Goal: Task Accomplishment & Management: Manage account settings

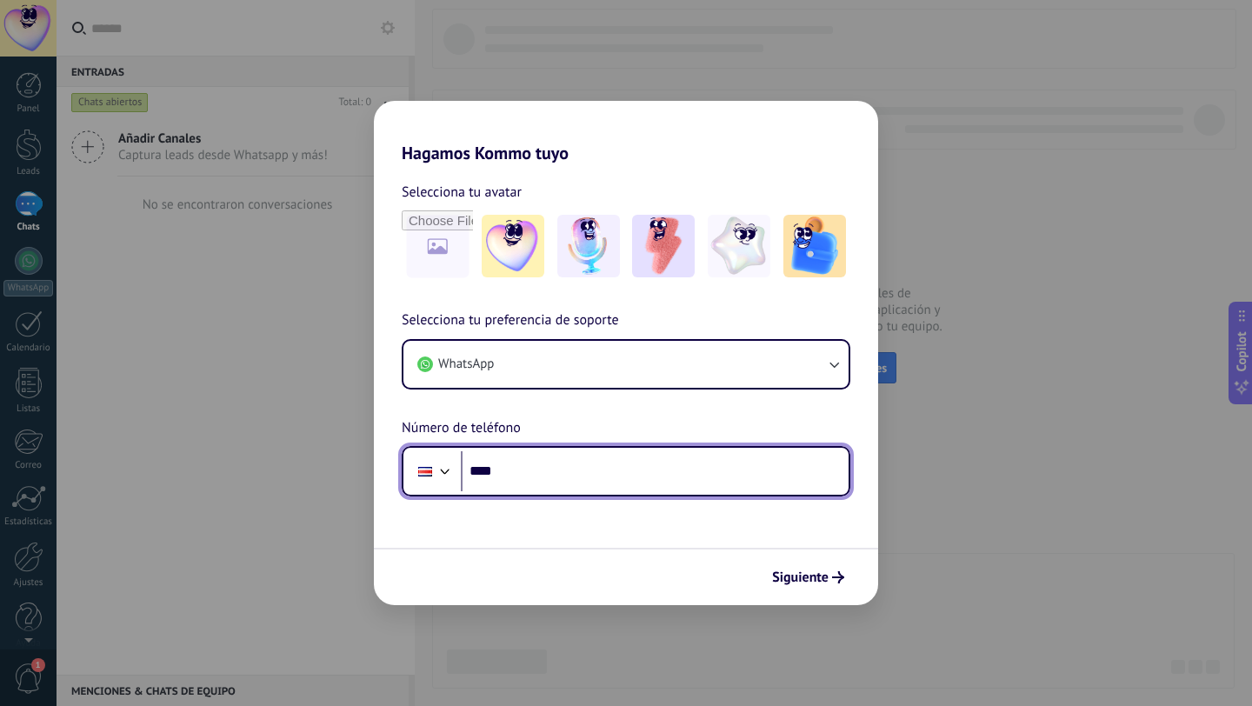
click at [558, 468] on input "****" at bounding box center [655, 471] width 388 height 40
type input "**********"
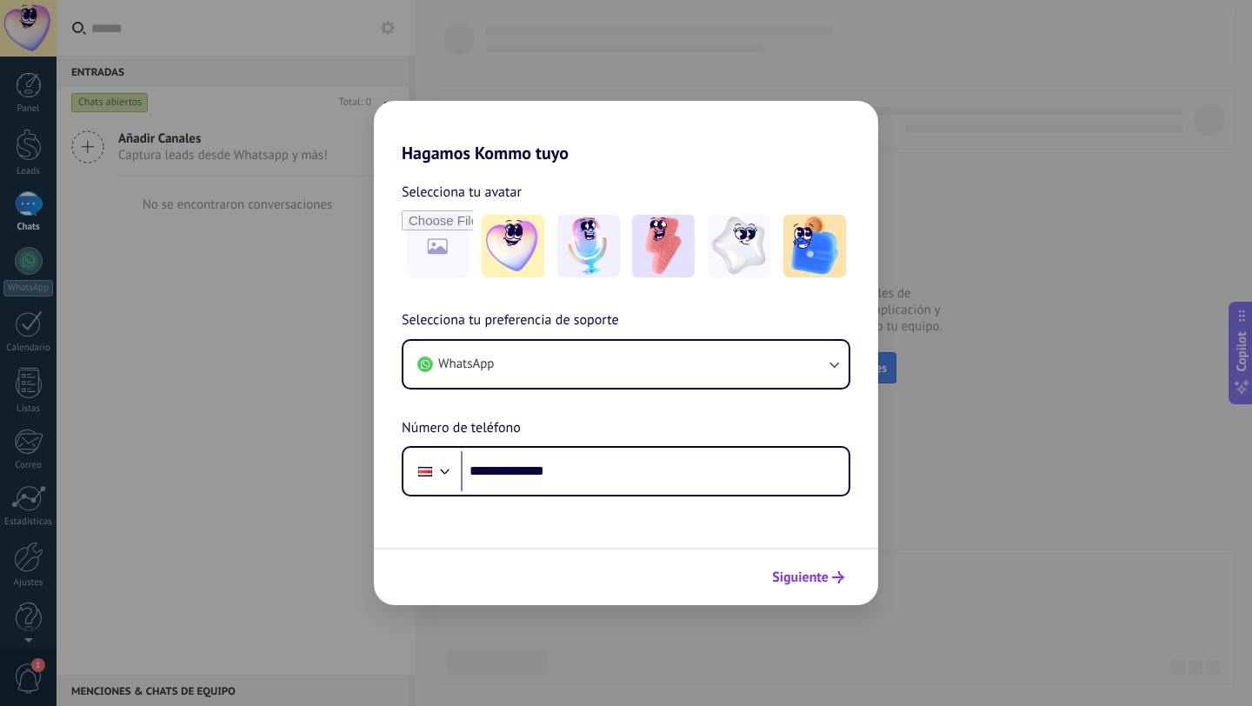
click at [804, 567] on button "Siguiente" at bounding box center [808, 578] width 88 height 30
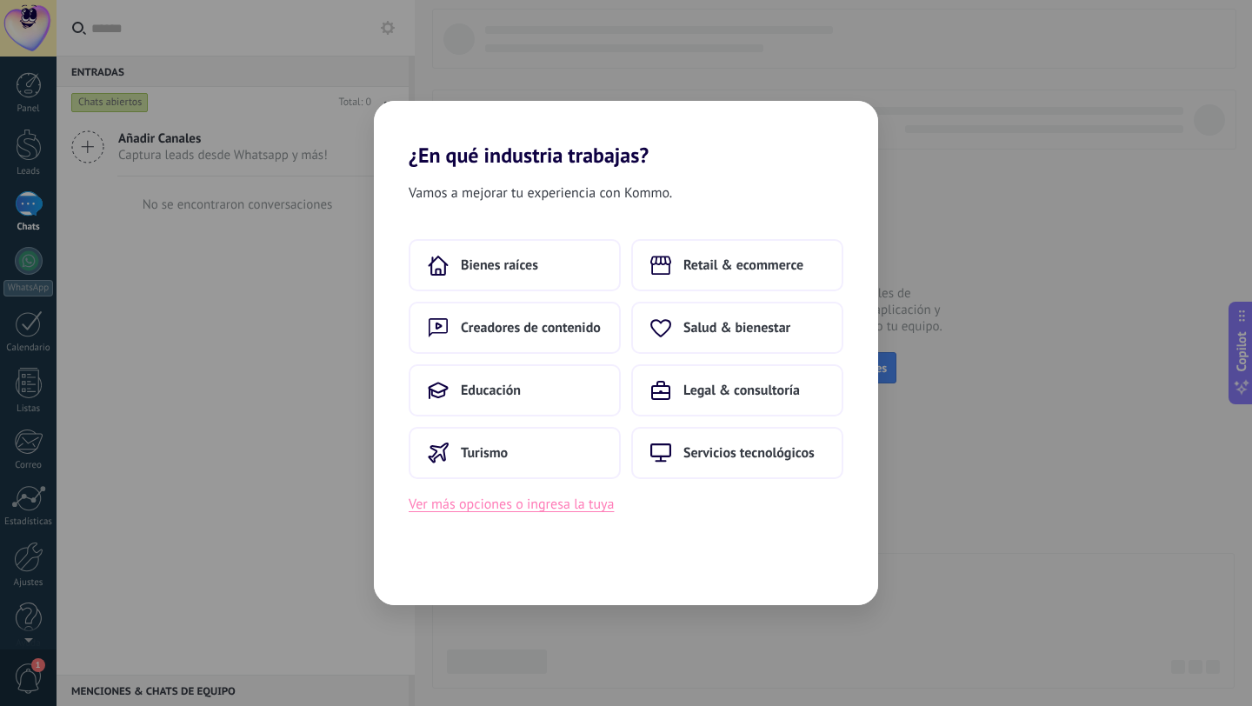
click at [592, 512] on button "Ver más opciones o ingresa la tuya" at bounding box center [511, 504] width 205 height 23
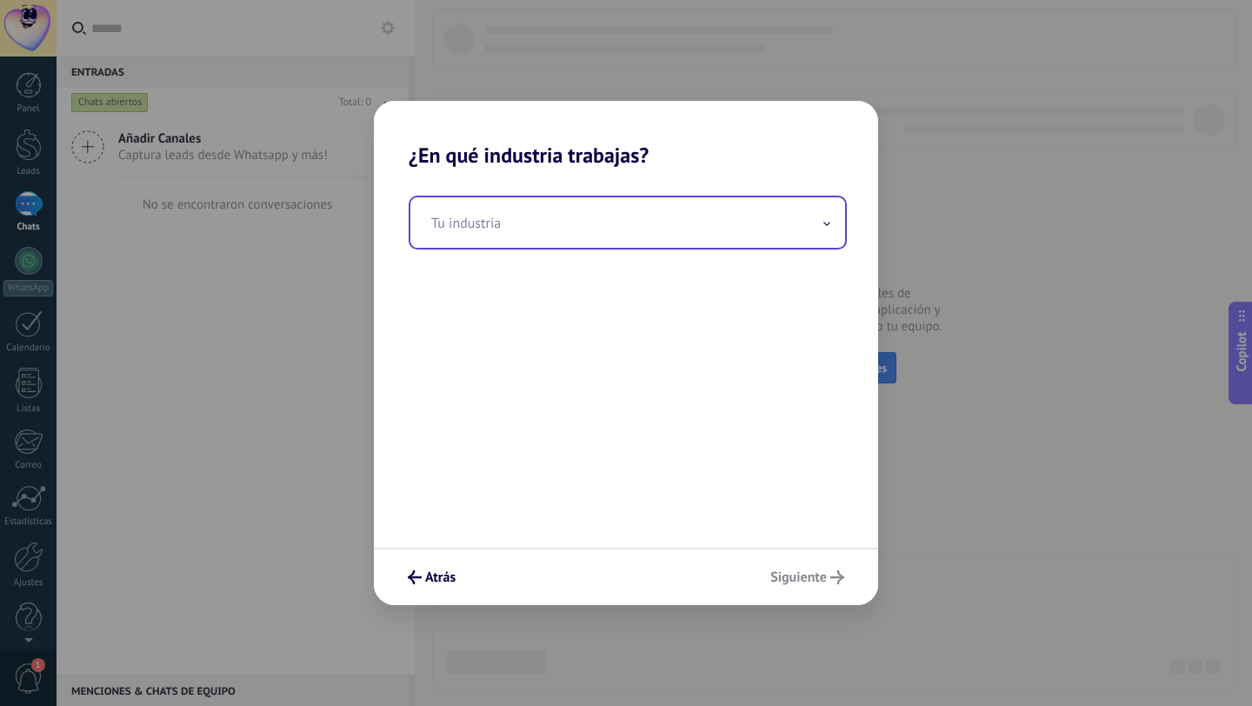
click at [550, 241] on input "text" at bounding box center [627, 222] width 435 height 50
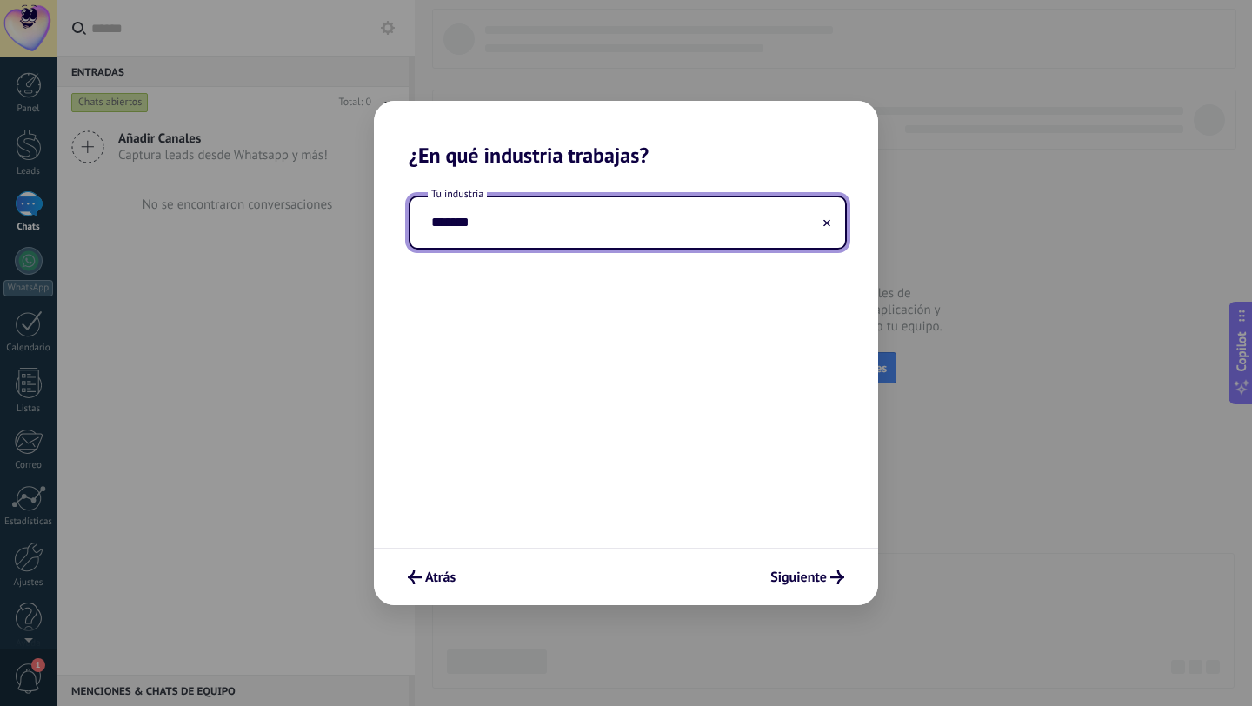
click at [438, 230] on input "*******" at bounding box center [627, 222] width 435 height 50
type input "*******"
click at [793, 581] on span "Siguiente" at bounding box center [798, 577] width 57 height 12
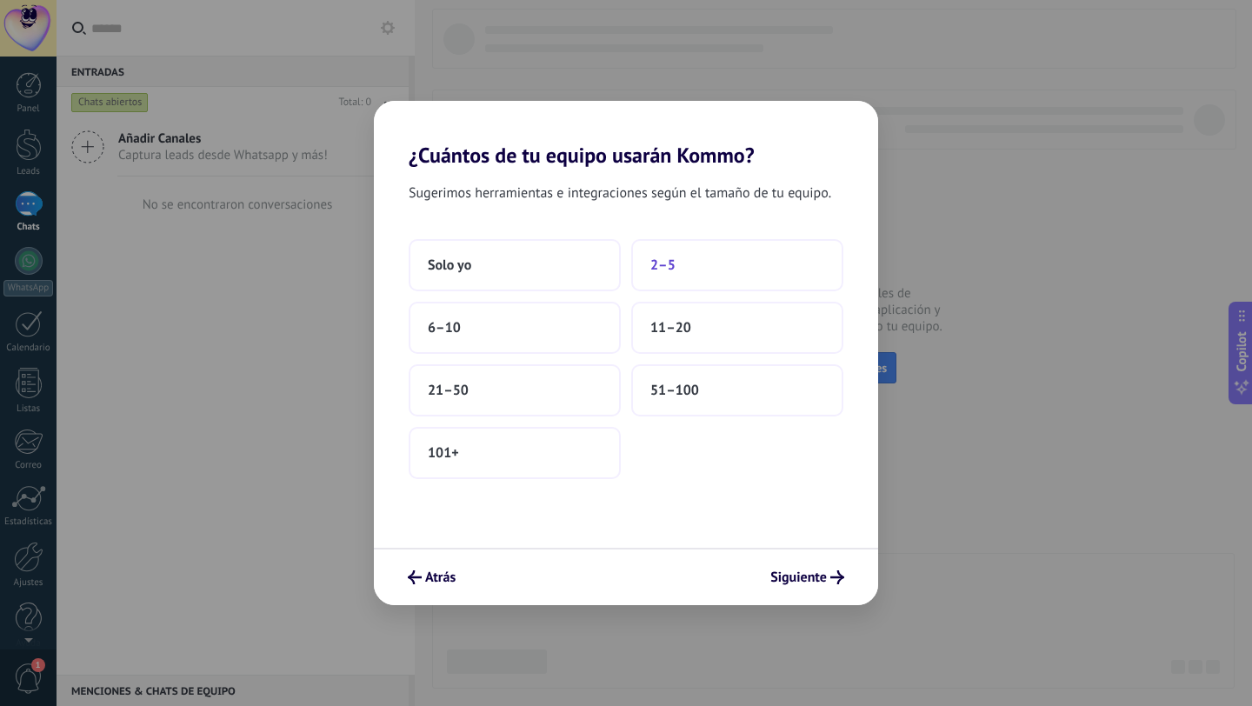
click at [674, 273] on span "2–5" at bounding box center [662, 264] width 25 height 17
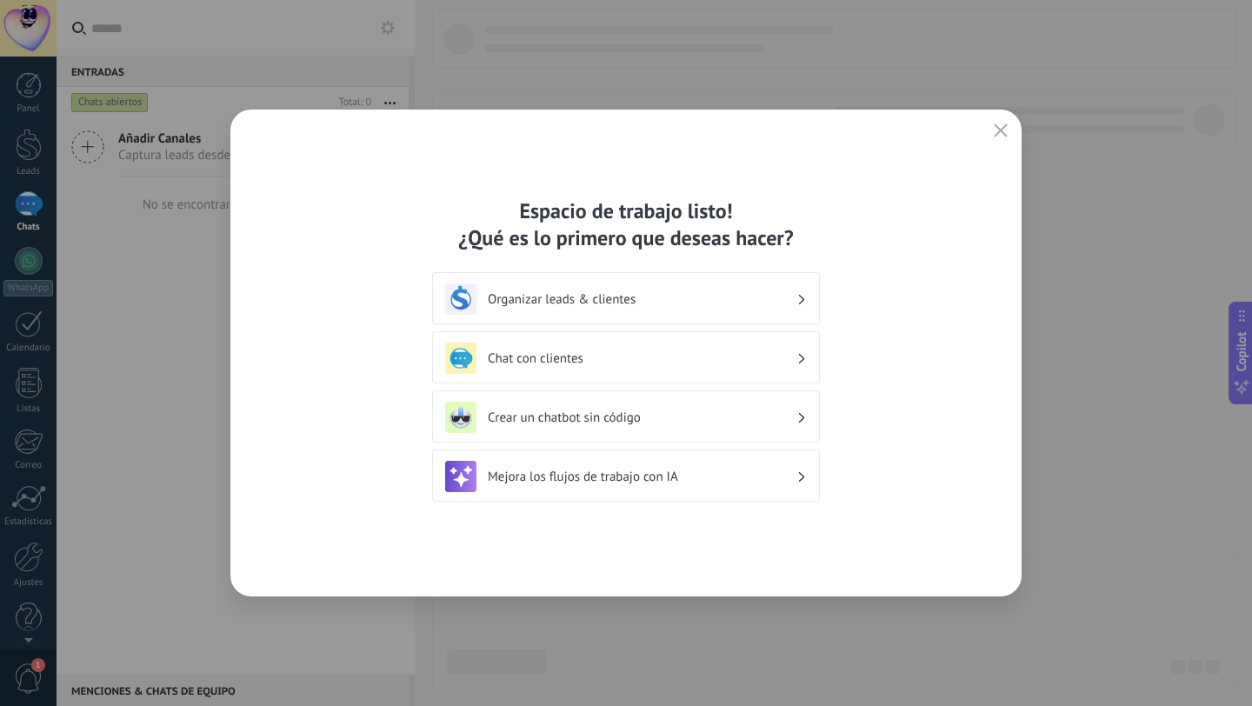
click at [646, 299] on h3 "Organizar leads & clientes" at bounding box center [642, 299] width 309 height 17
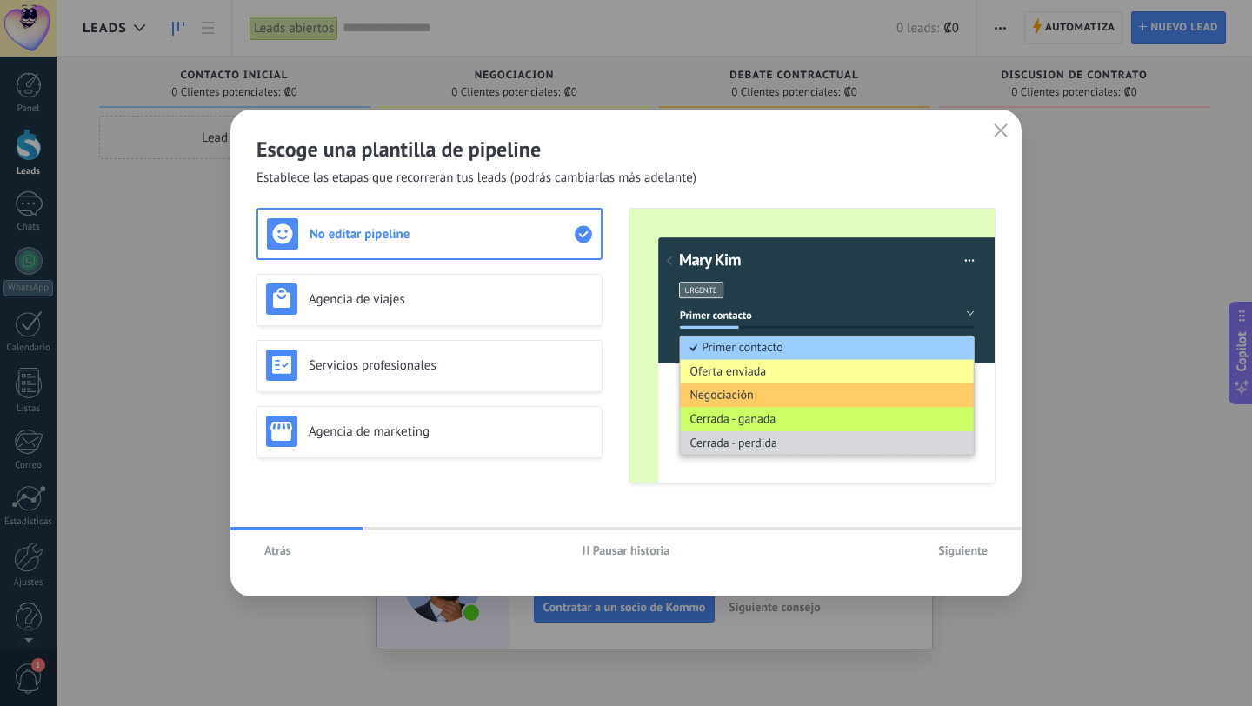
click at [279, 555] on span "Atrás" at bounding box center [277, 550] width 27 height 12
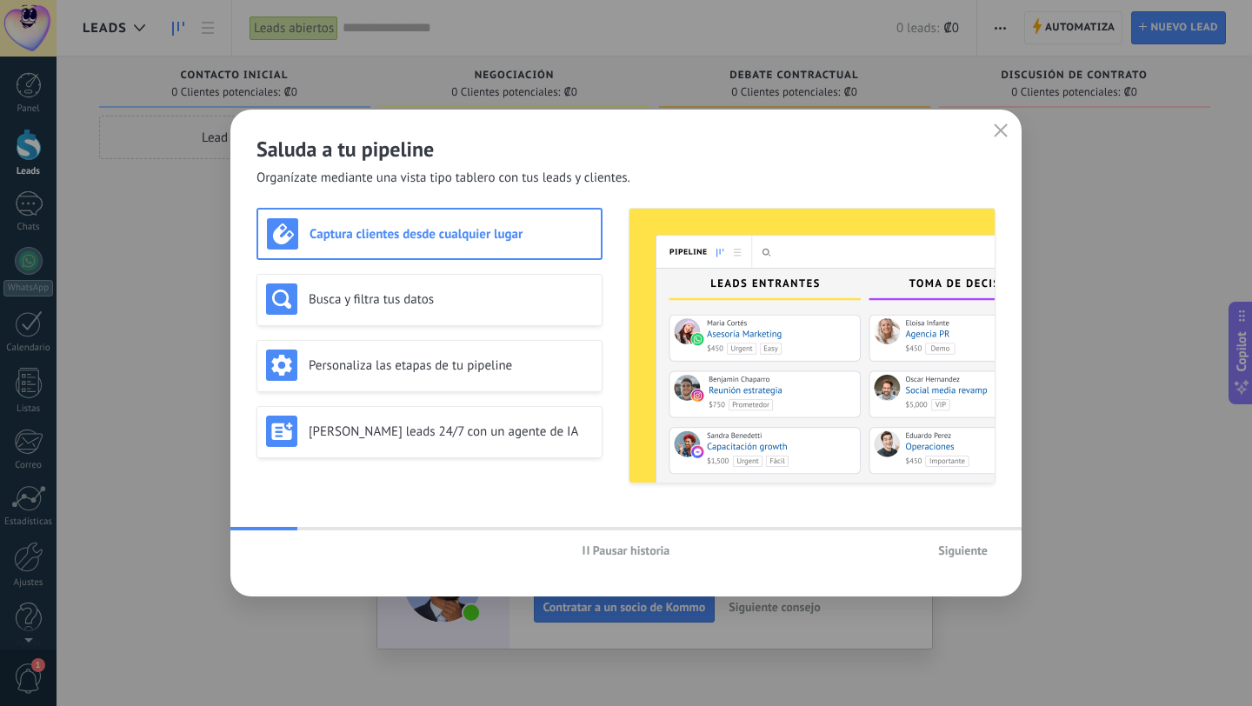
click at [593, 552] on span "Pausar historia" at bounding box center [631, 550] width 77 height 12
click at [994, 136] on icon "button" at bounding box center [1001, 130] width 14 height 14
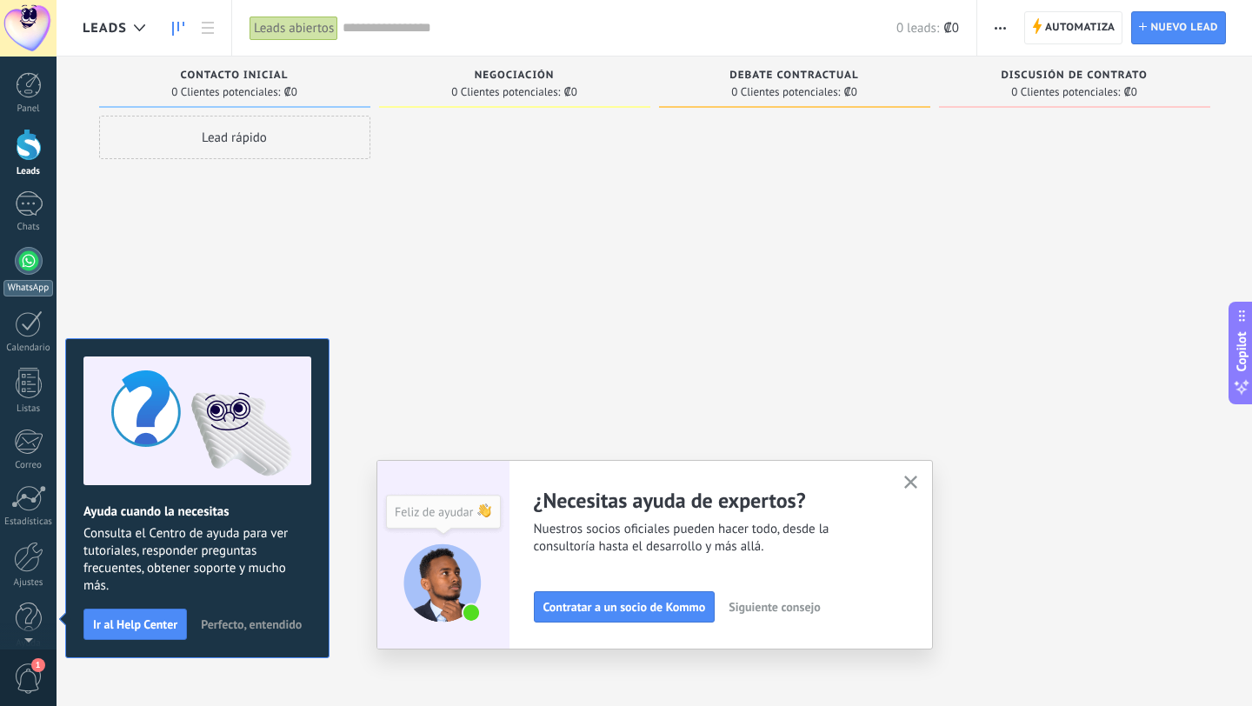
click at [16, 263] on div at bounding box center [29, 261] width 28 height 28
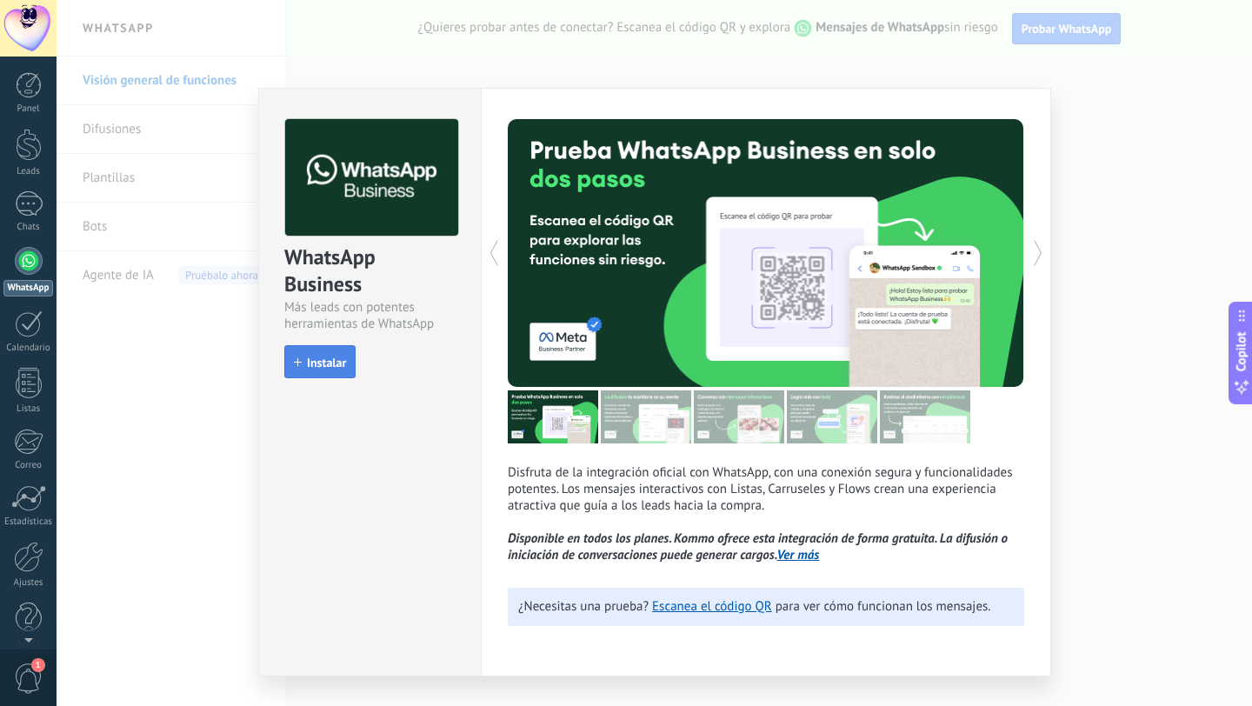
click at [341, 346] on button "Instalar" at bounding box center [319, 361] width 71 height 33
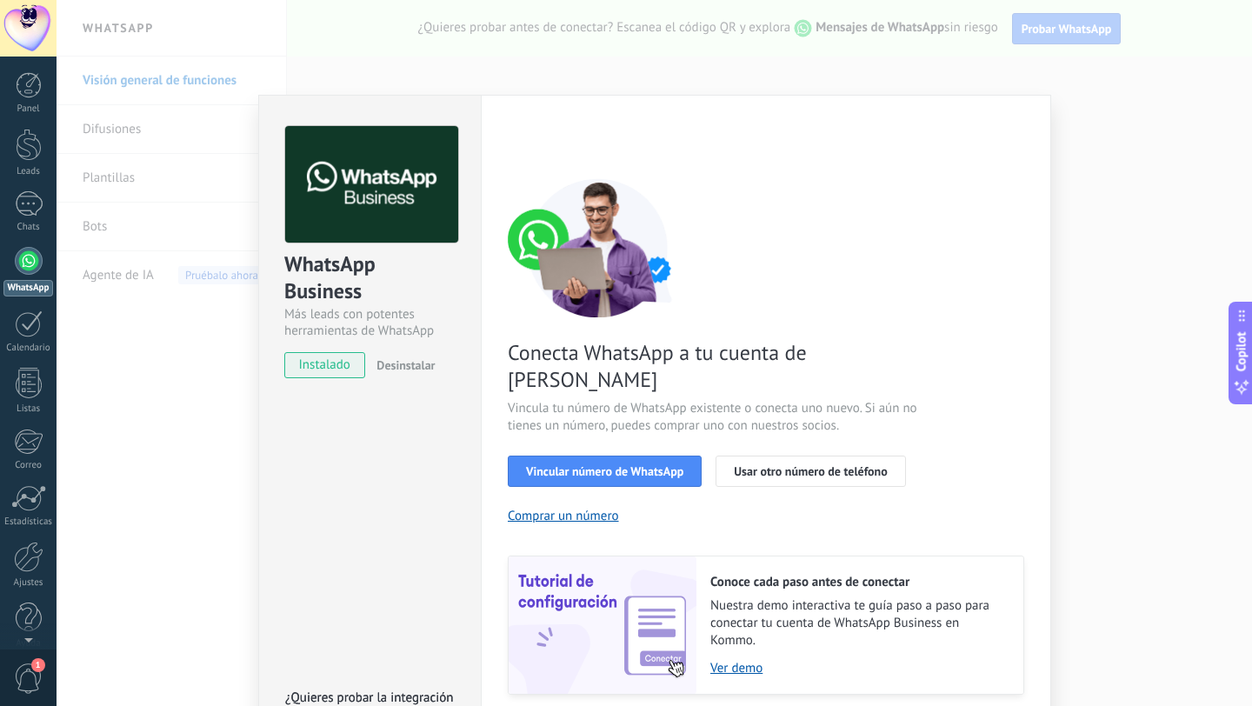
scroll to position [40, 0]
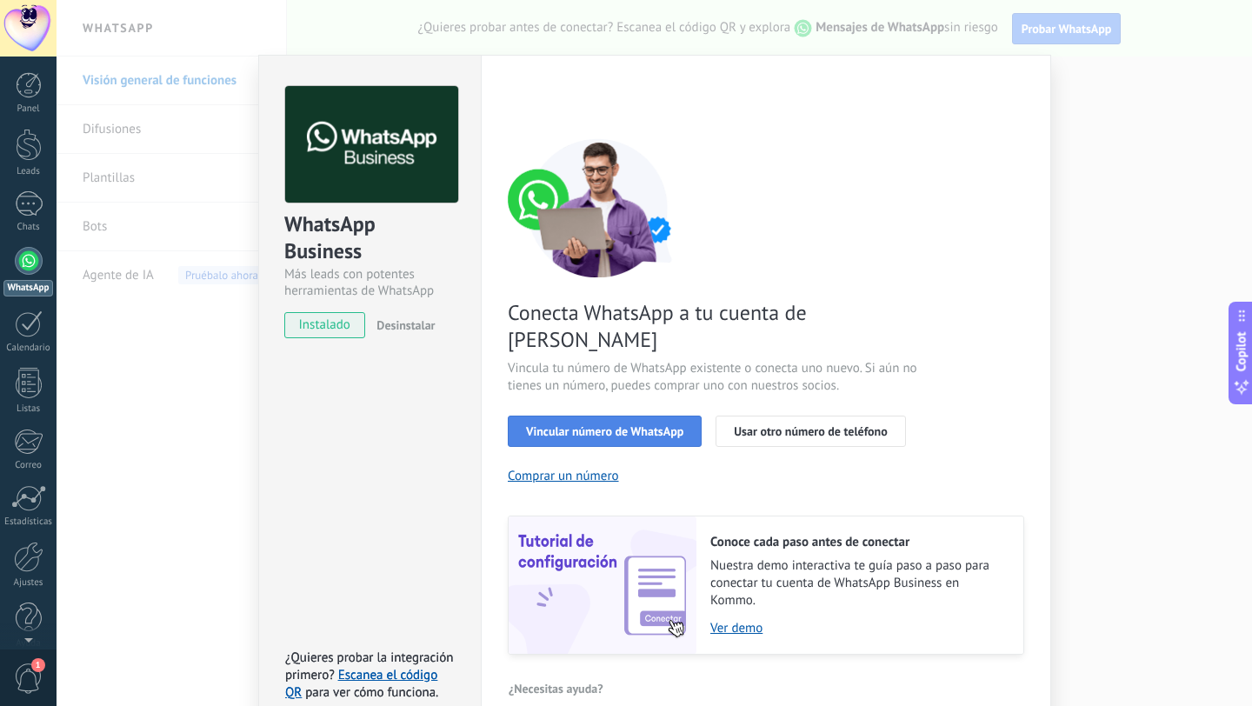
click at [622, 425] on span "Vincular número de WhatsApp" at bounding box center [604, 431] width 157 height 12
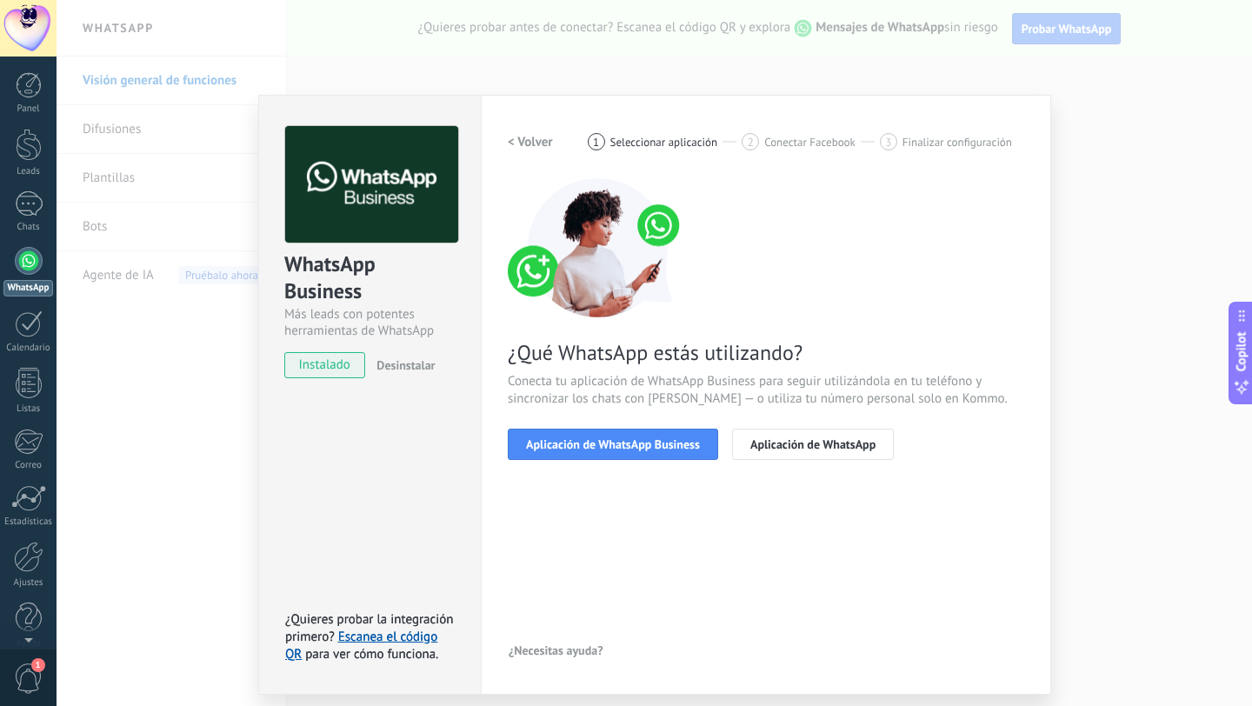
scroll to position [0, 0]
click at [645, 446] on span "Aplicación de WhatsApp Business" at bounding box center [613, 444] width 174 height 12
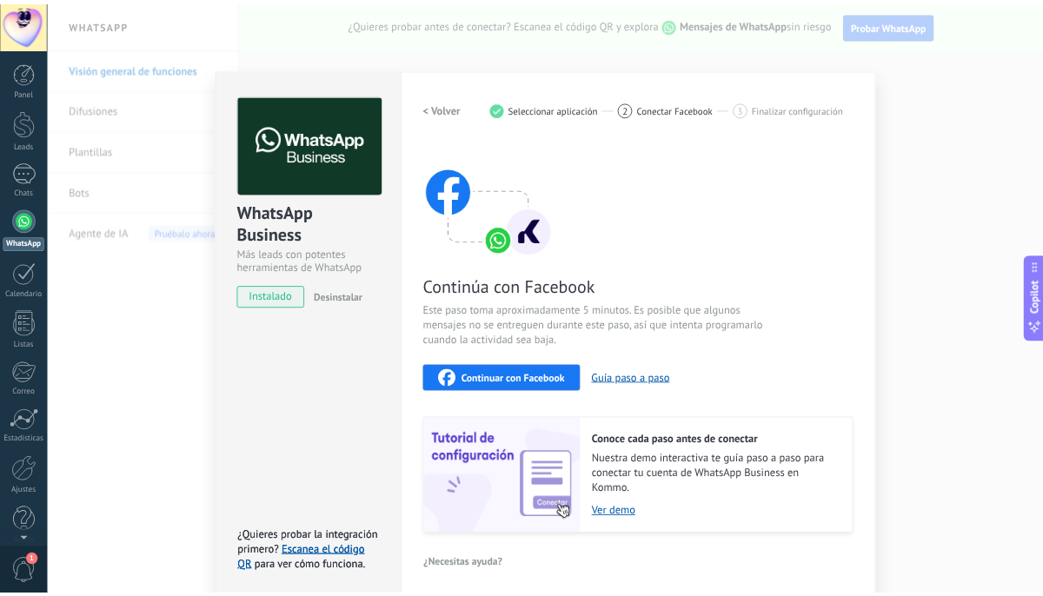
scroll to position [19, 0]
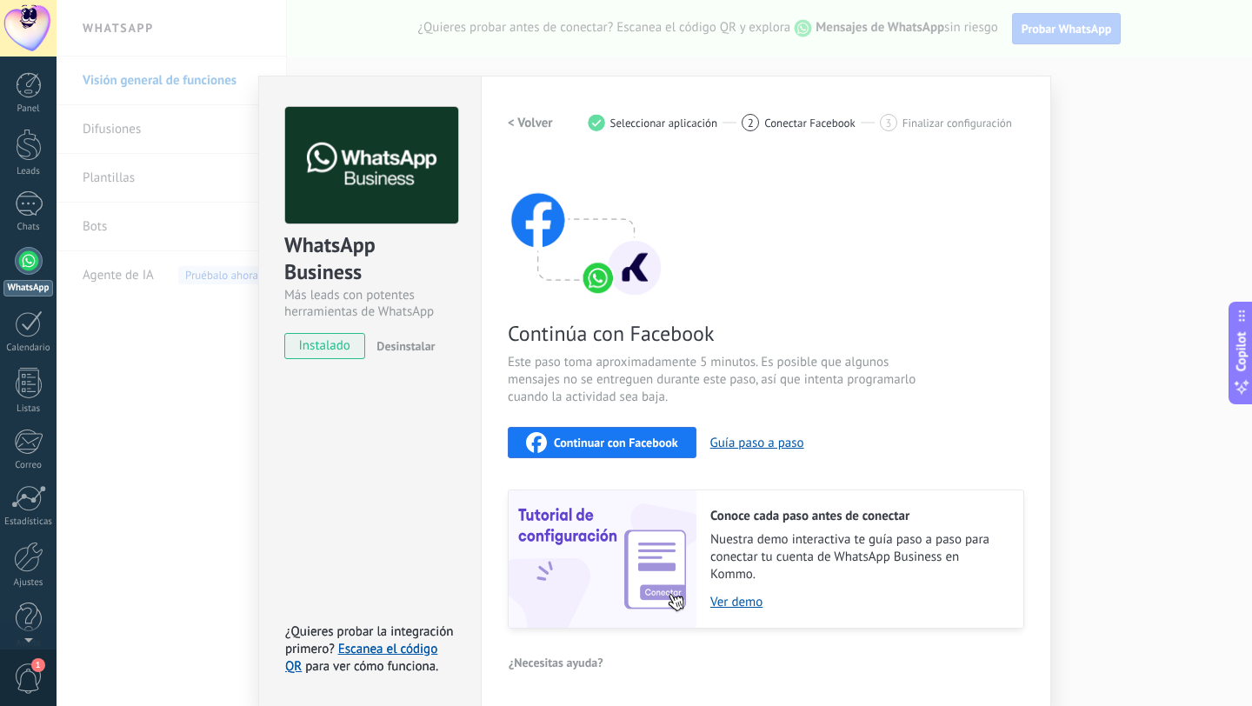
click at [637, 444] on span "Continuar con Facebook" at bounding box center [616, 442] width 124 height 12
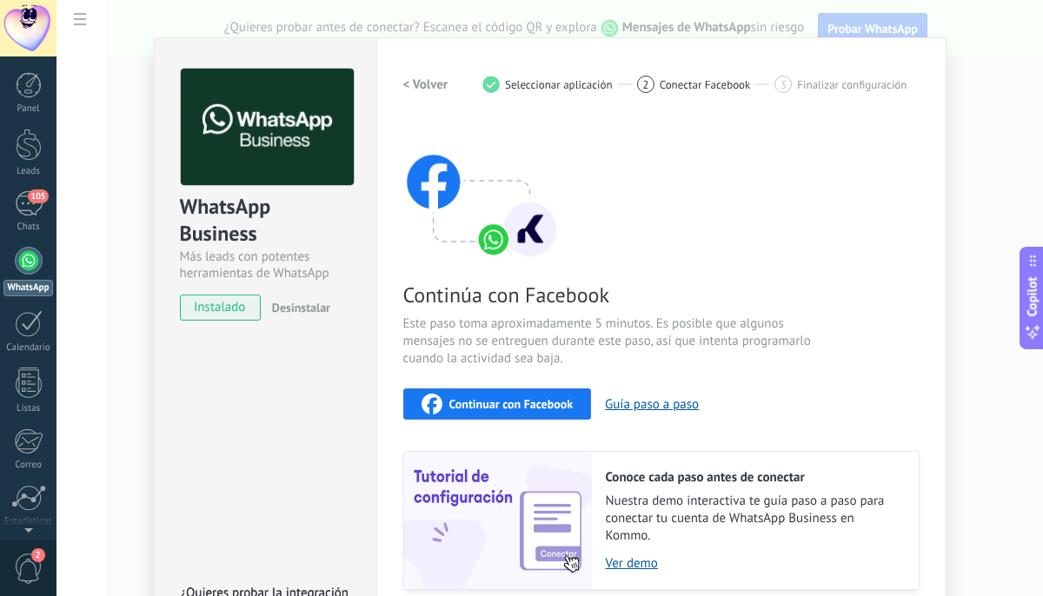
scroll to position [0, 0]
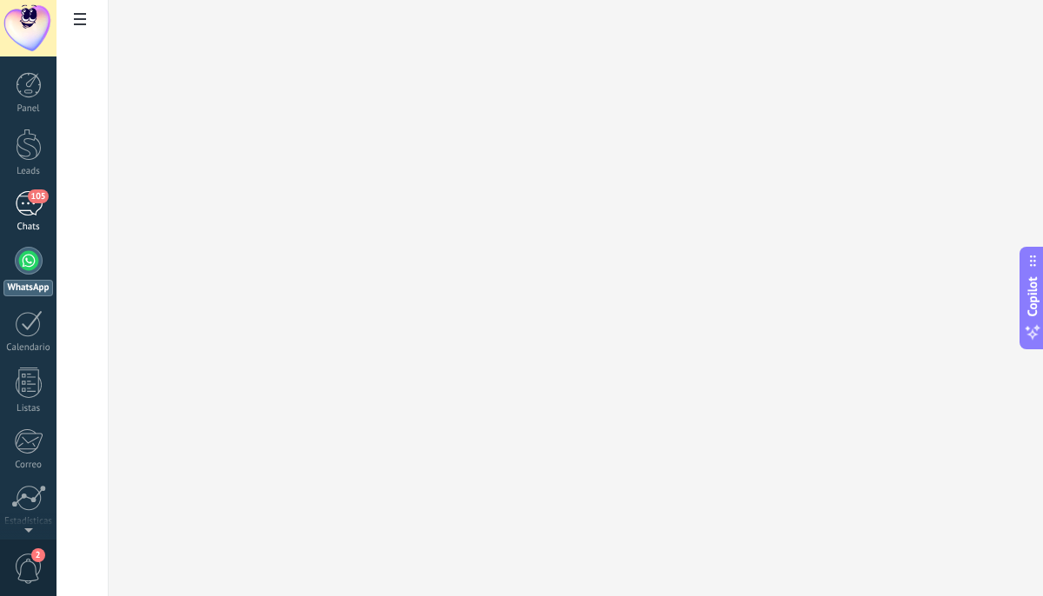
click at [25, 209] on div "105" at bounding box center [29, 203] width 28 height 25
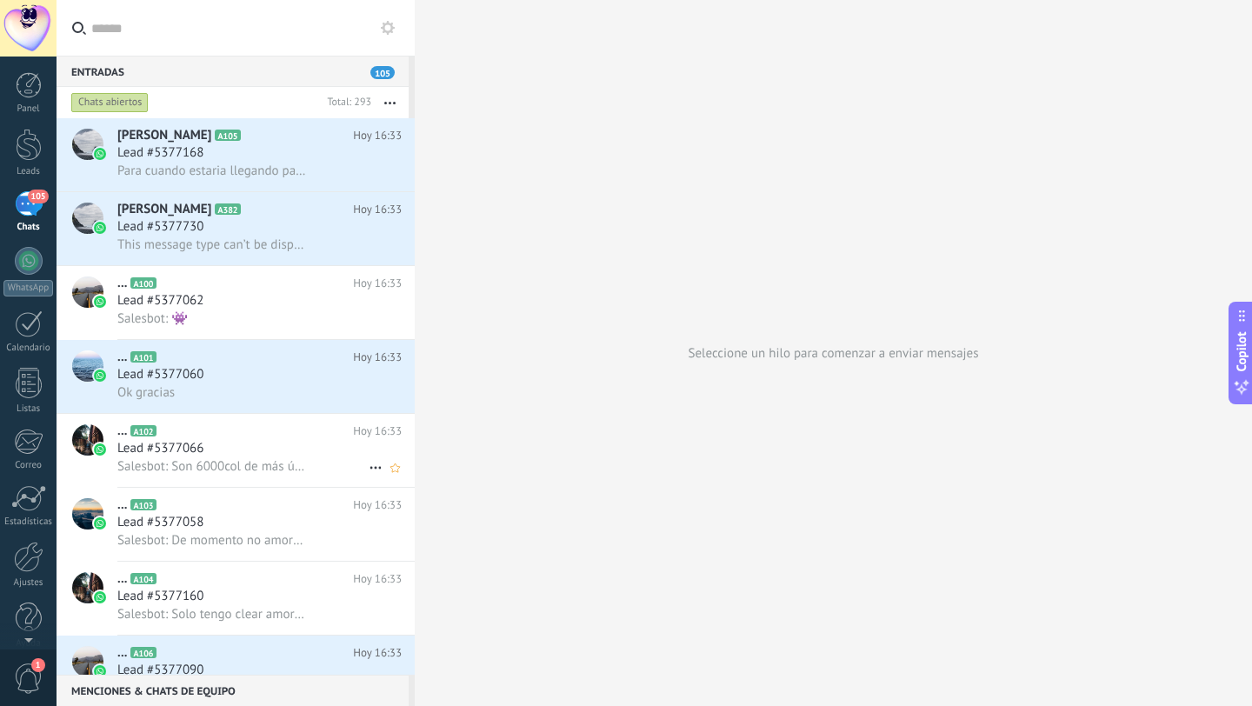
click at [218, 462] on span "Salesbot: Son 6000col de más únicamente" at bounding box center [211, 466] width 189 height 17
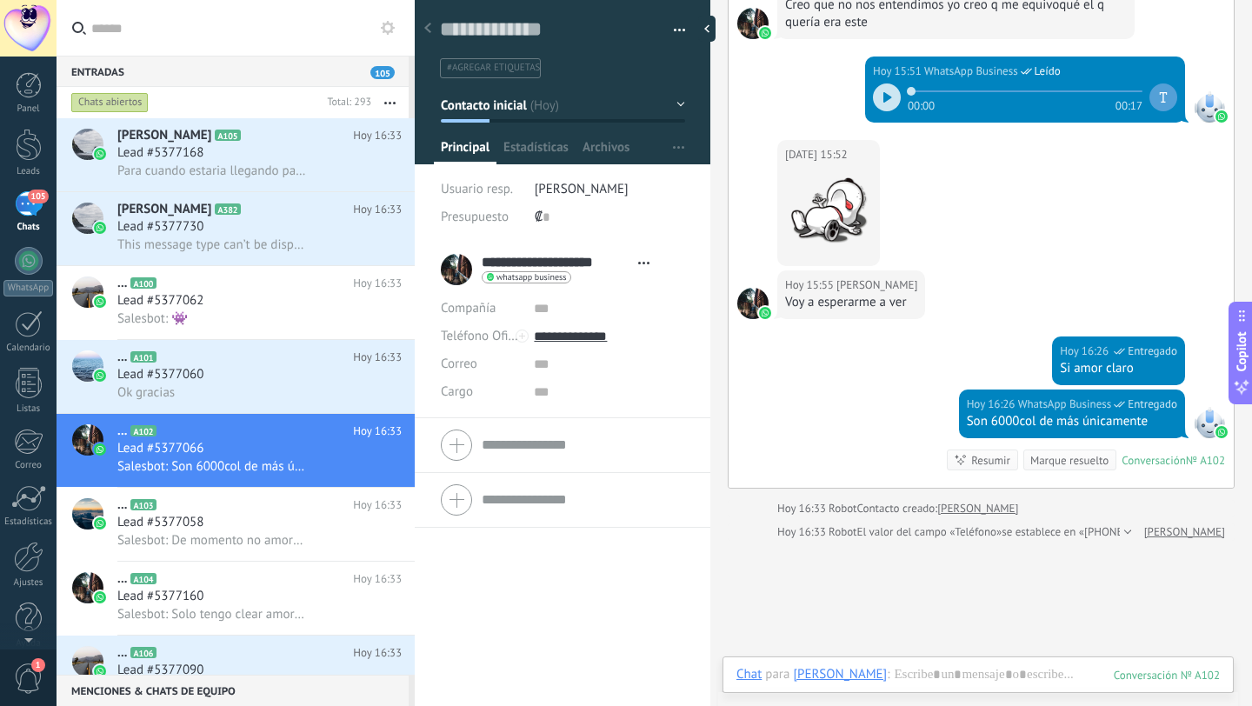
scroll to position [599, 0]
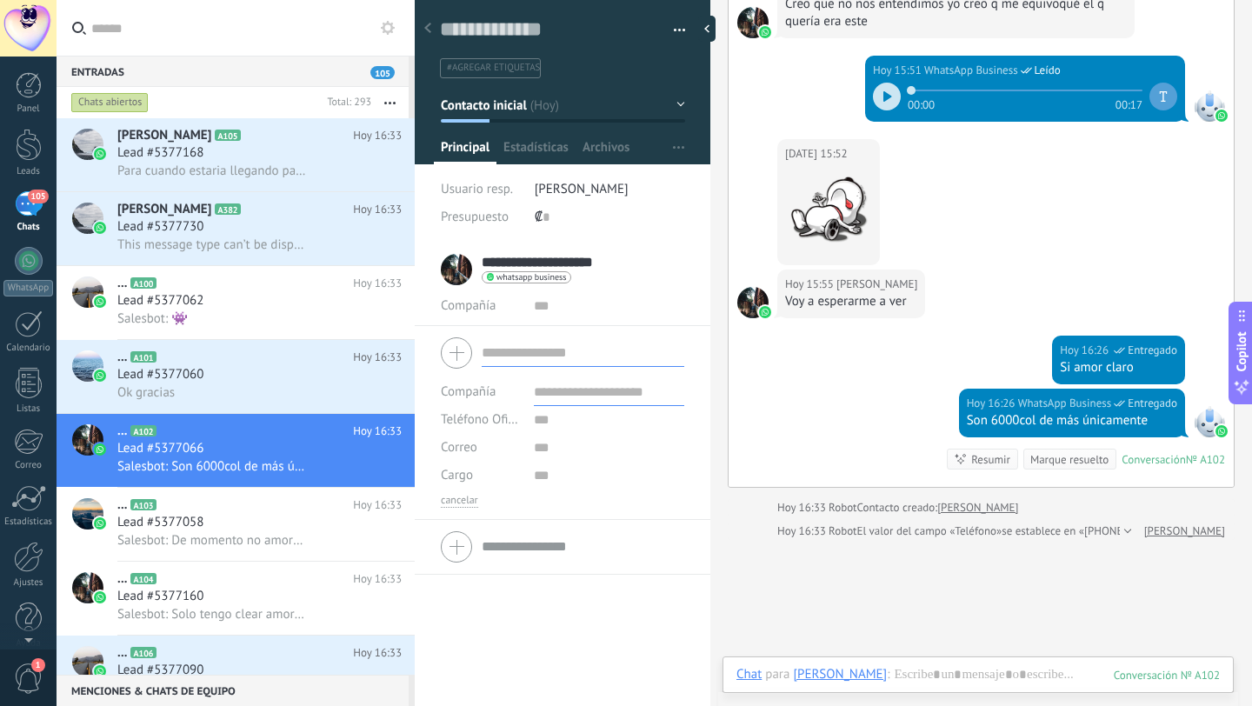
click at [499, 448] on form "Compañía Teléfono Oficina Ofic. directo Celular Fax Casa Otro Teléfono Oficina …" at bounding box center [562, 419] width 243 height 176
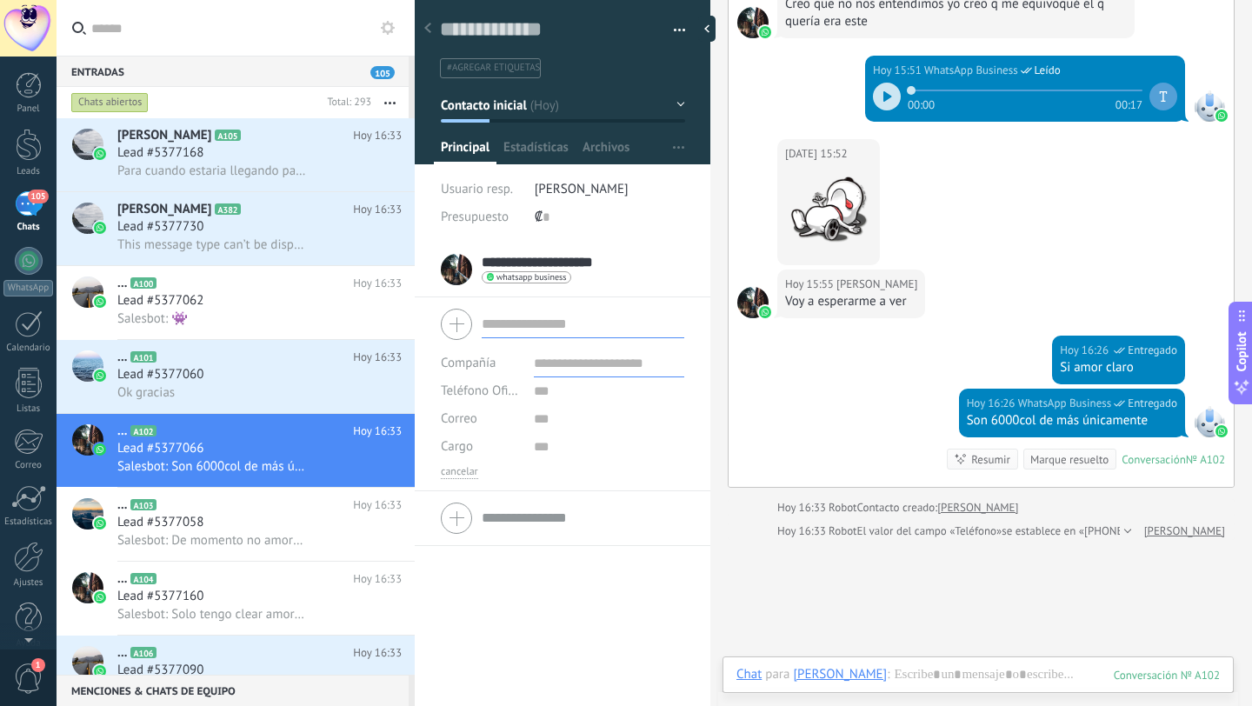
click at [524, 596] on div "**********" at bounding box center [563, 475] width 296 height 464
click at [543, 186] on span "Kerwin Urdaneta" at bounding box center [582, 189] width 94 height 17
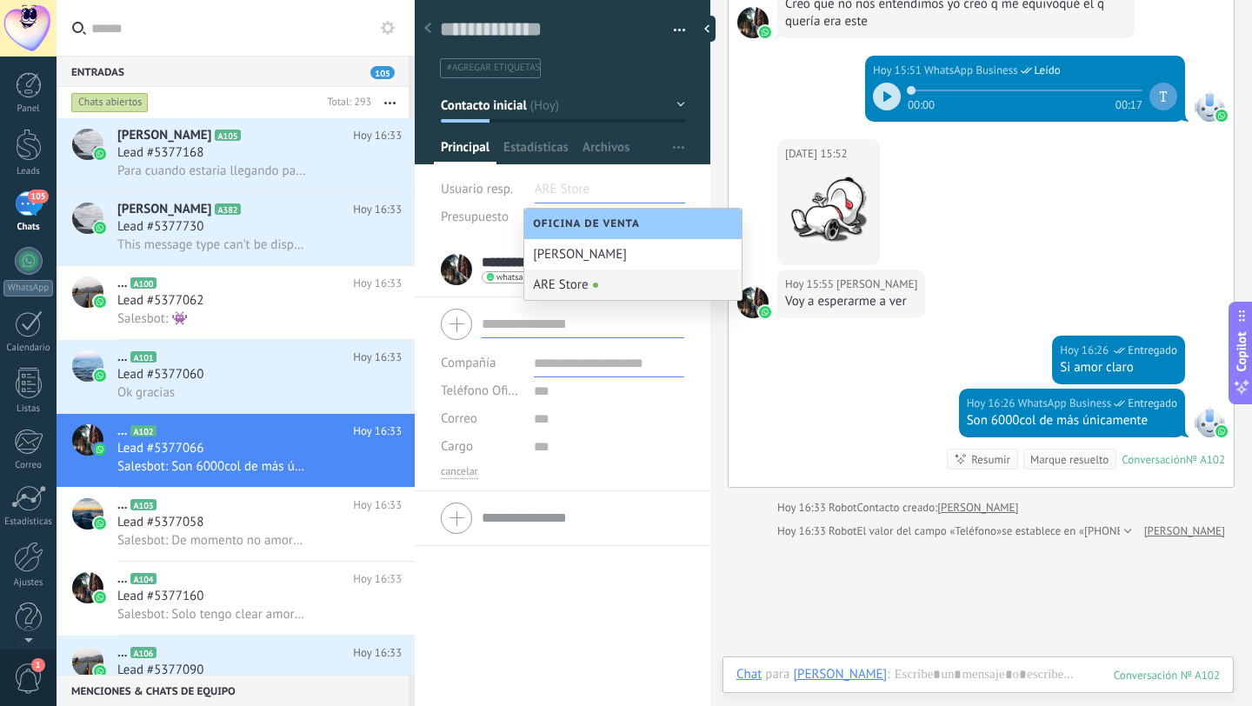
click at [566, 284] on div "ARE Store" at bounding box center [632, 285] width 217 height 30
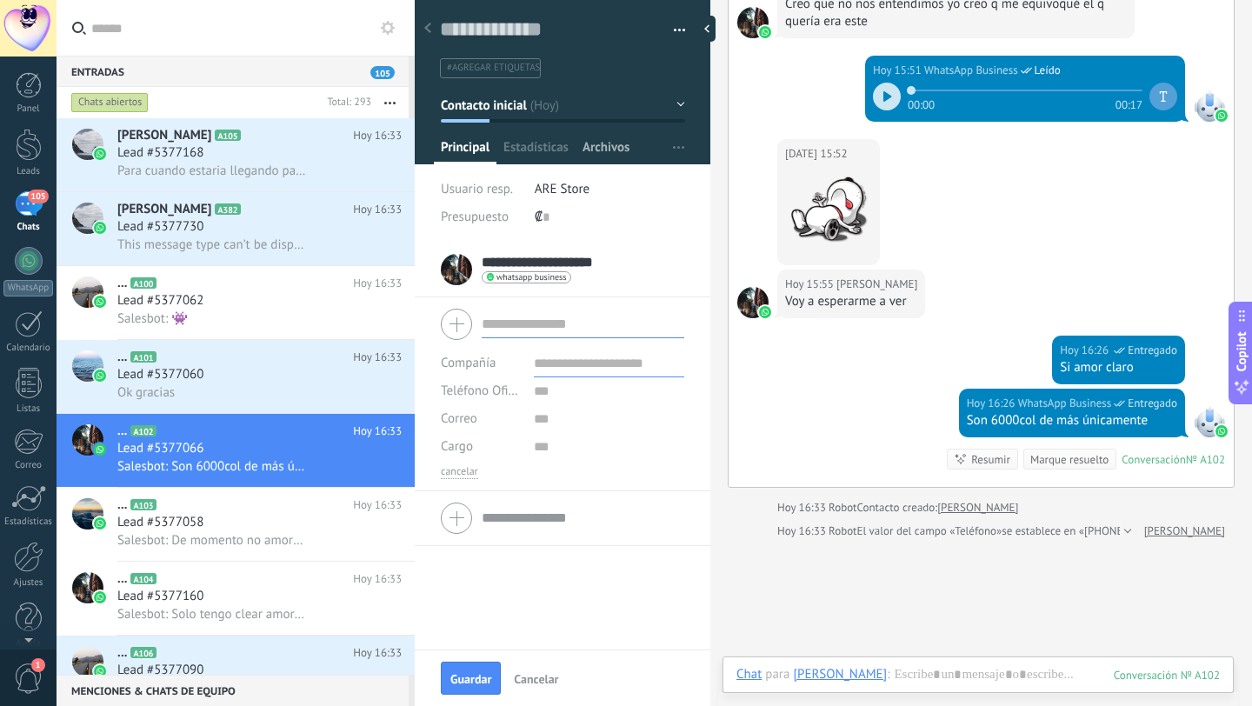
click at [600, 152] on span "Archivos" at bounding box center [606, 151] width 47 height 25
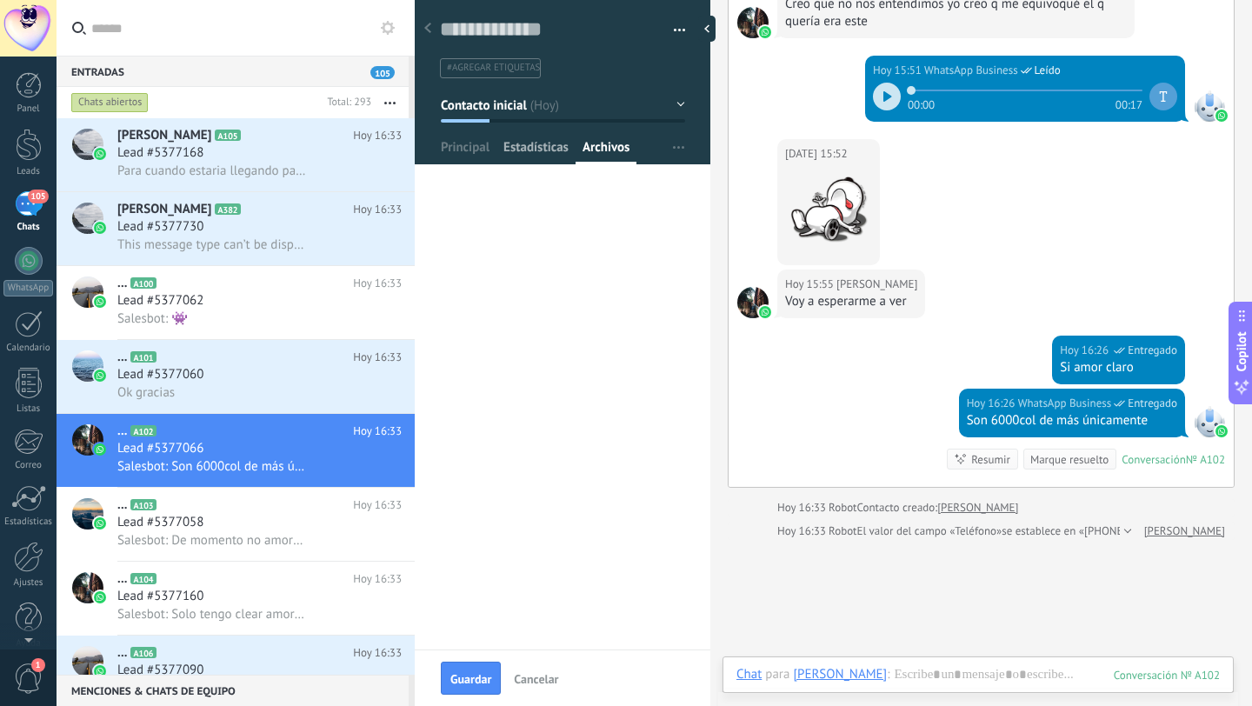
click at [540, 150] on span "Estadísticas" at bounding box center [535, 151] width 65 height 25
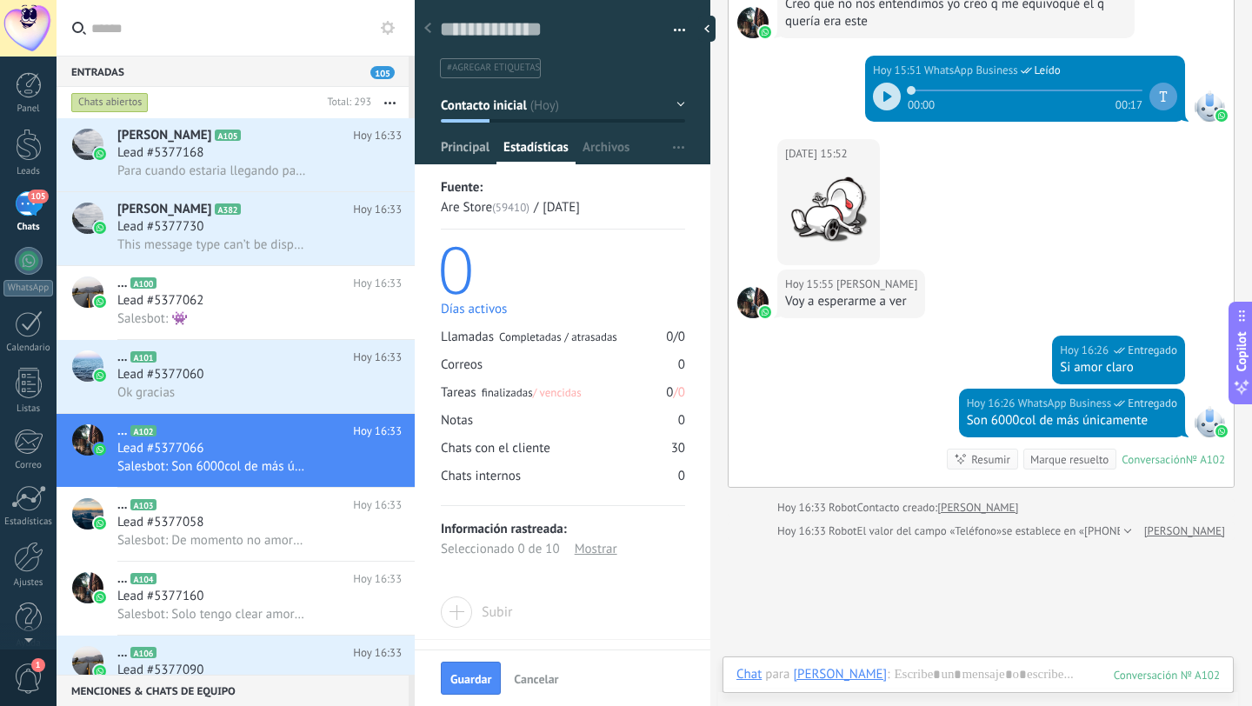
click at [469, 141] on span "Principal" at bounding box center [465, 151] width 49 height 25
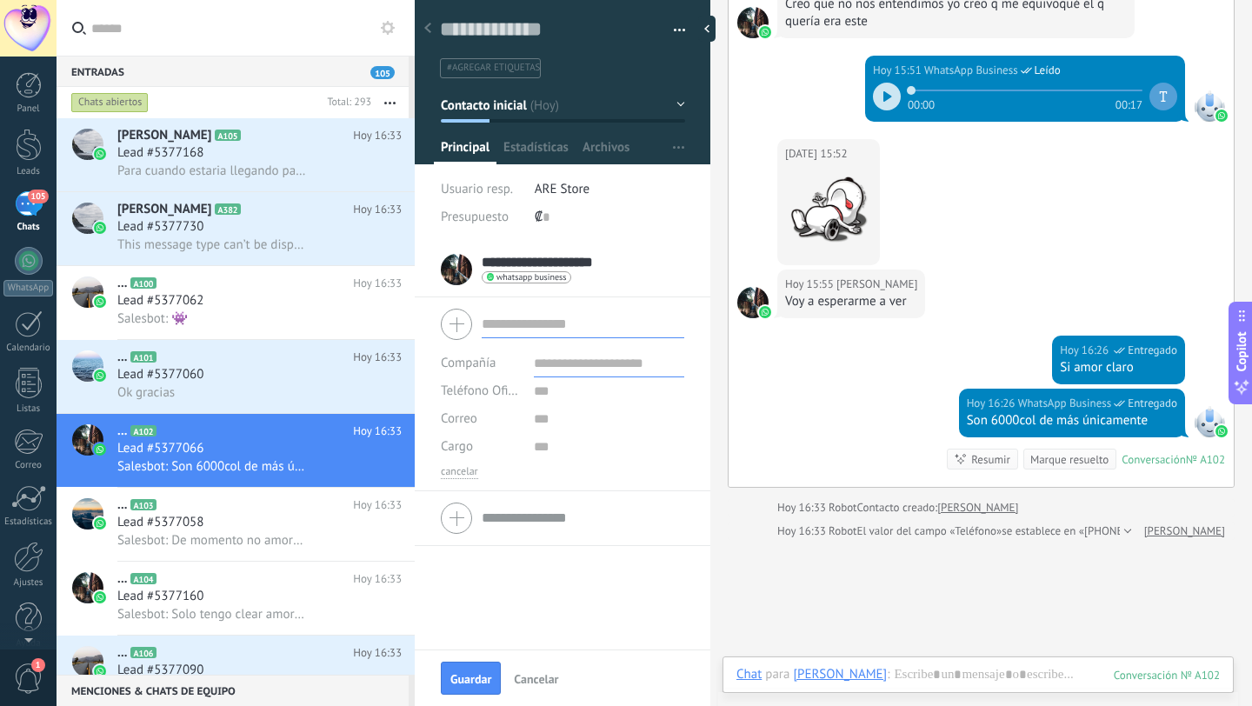
click at [682, 23] on div "Guardar y crear Imprimir Administrar etiquetas Exportar a excel" at bounding box center [563, 34] width 296 height 90
click at [678, 25] on button "button" at bounding box center [673, 30] width 25 height 26
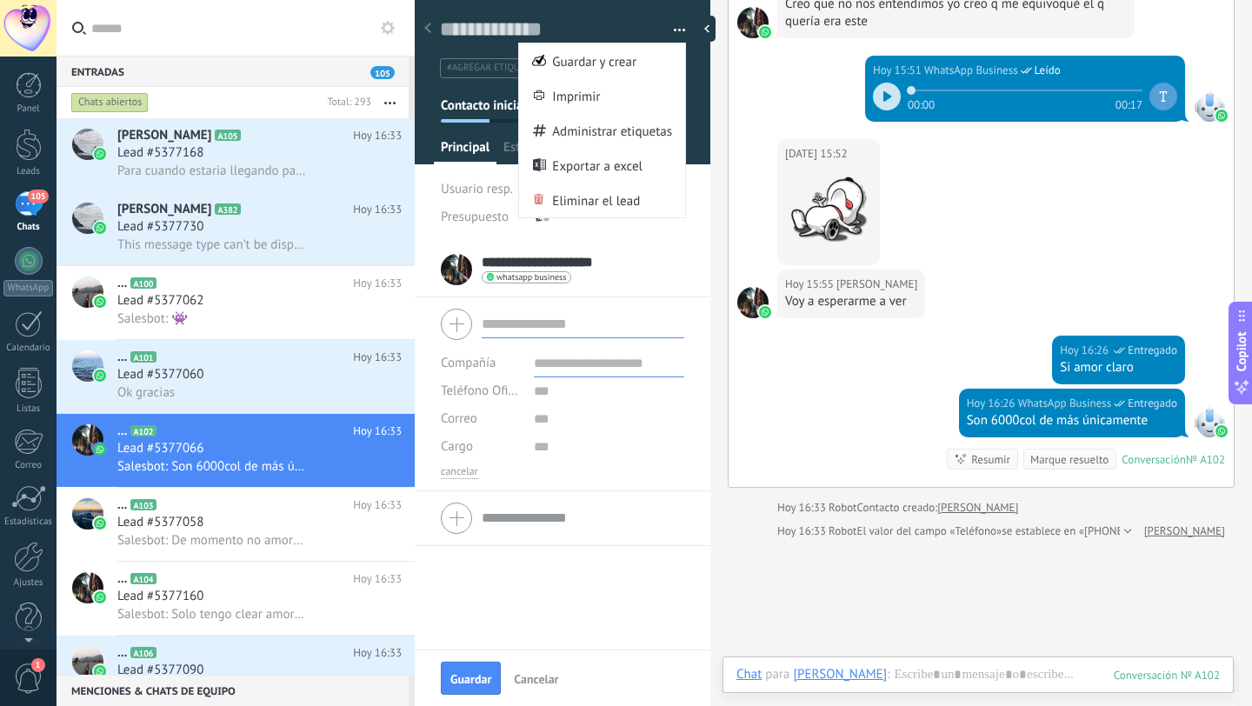
click at [622, 596] on div "**********" at bounding box center [563, 447] width 296 height 408
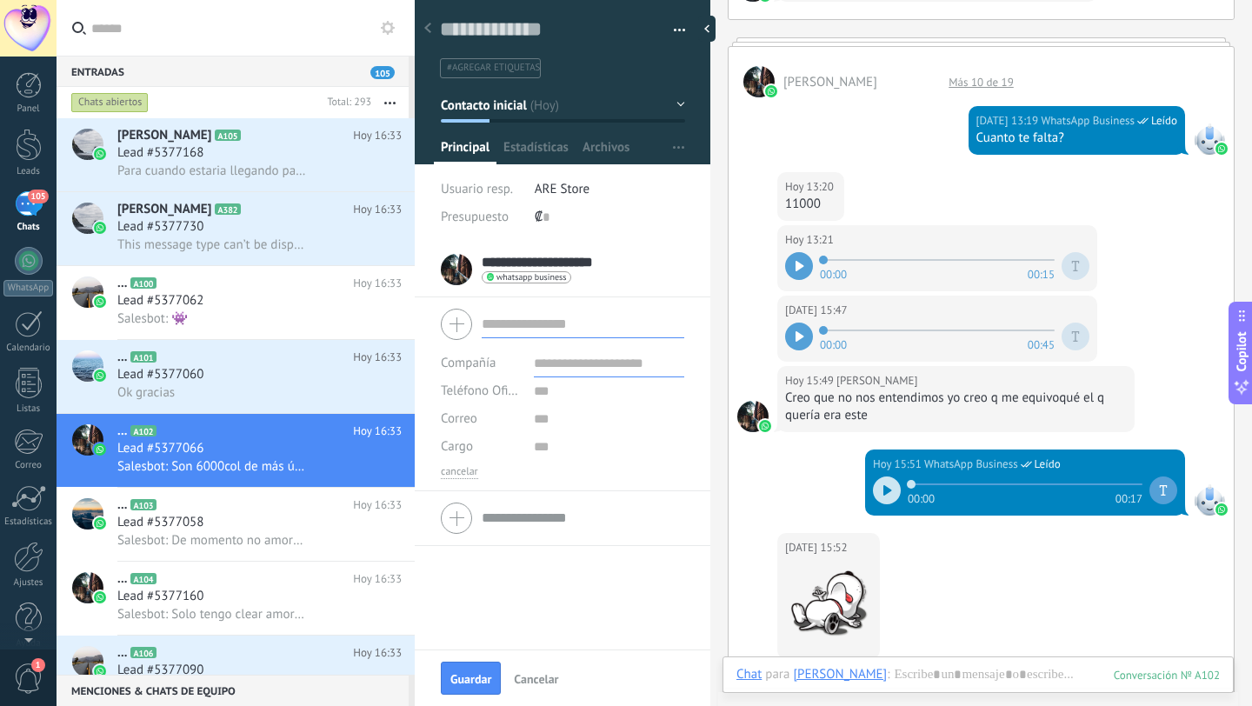
scroll to position [736, 0]
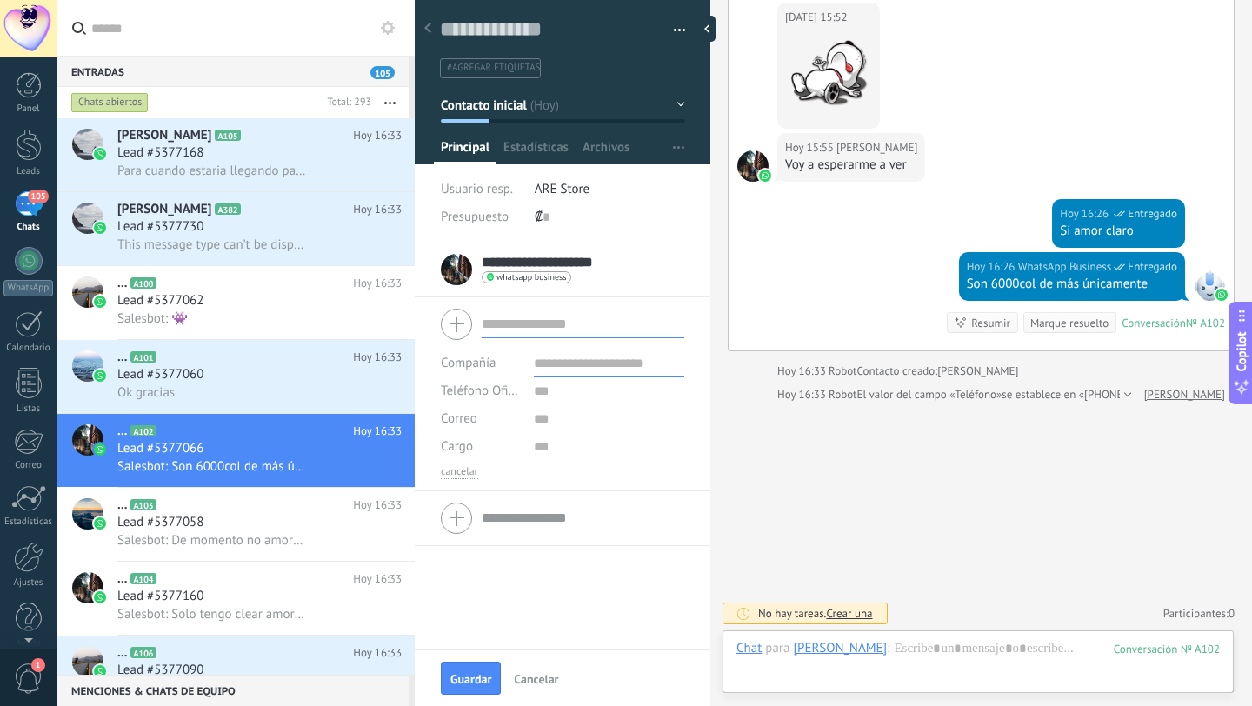
click at [432, 30] on div at bounding box center [428, 29] width 24 height 34
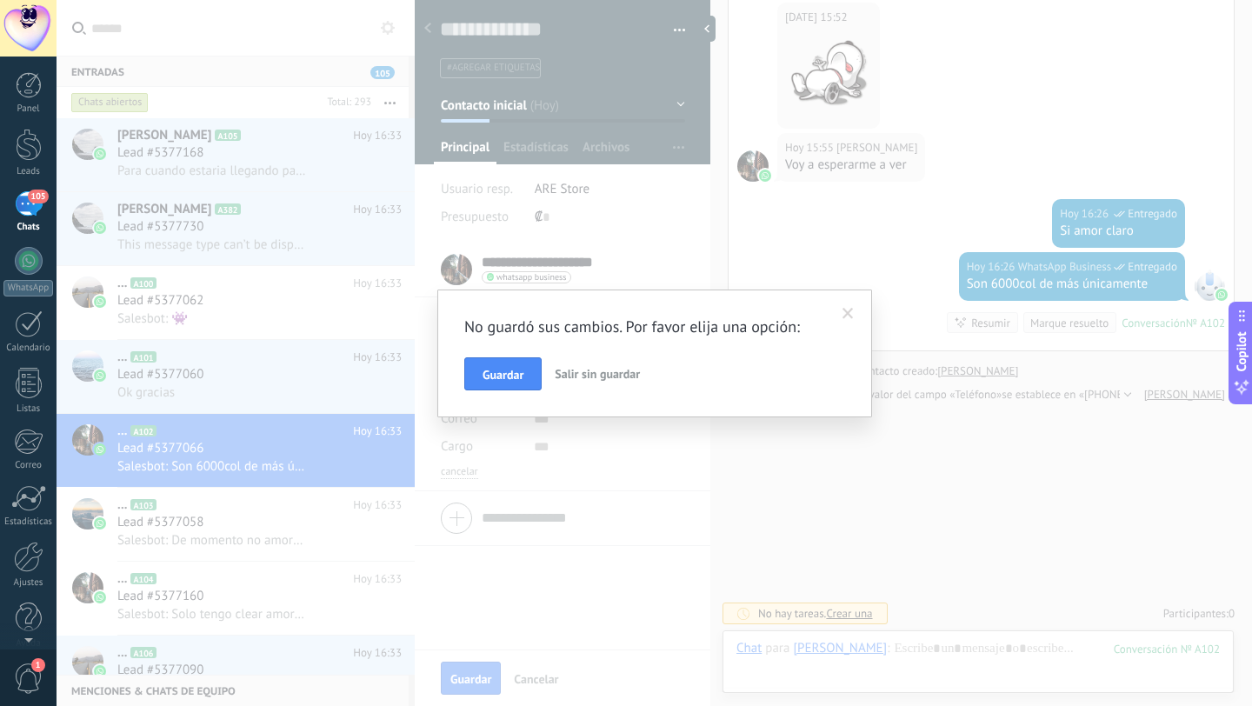
click at [606, 364] on button "Salir sin guardar" at bounding box center [597, 373] width 99 height 33
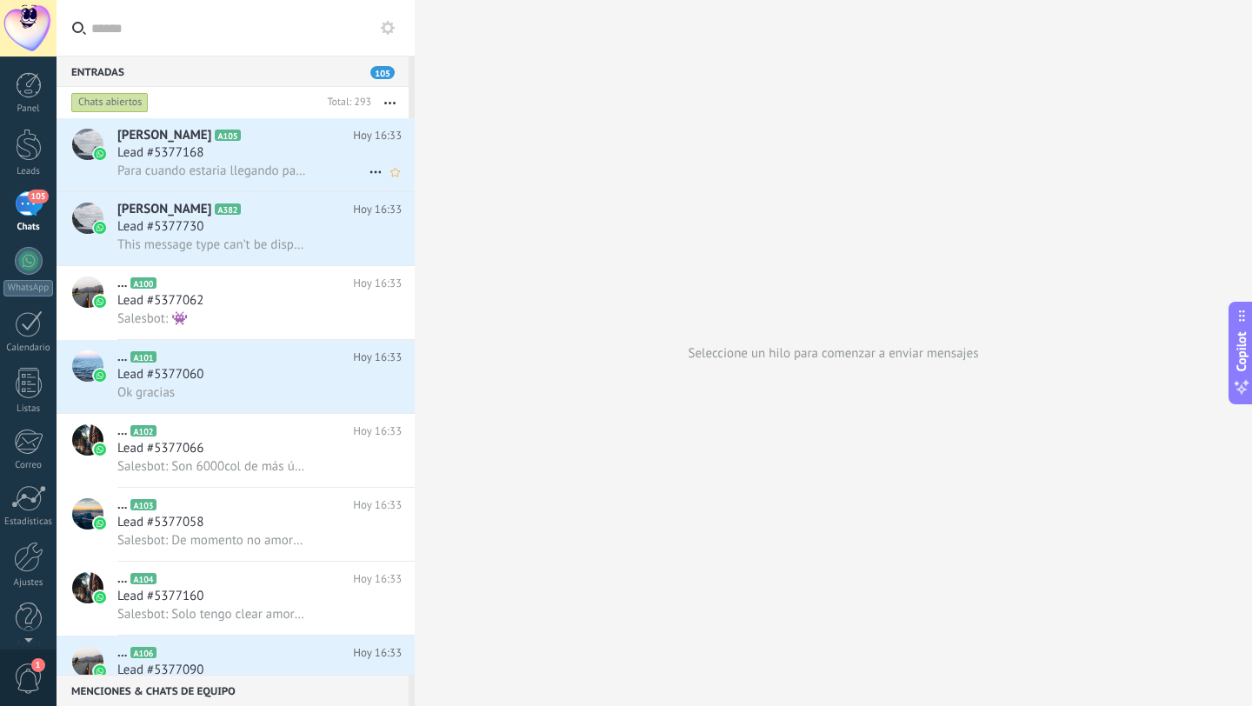
click at [243, 143] on h2 "Jenny A105" at bounding box center [235, 135] width 236 height 17
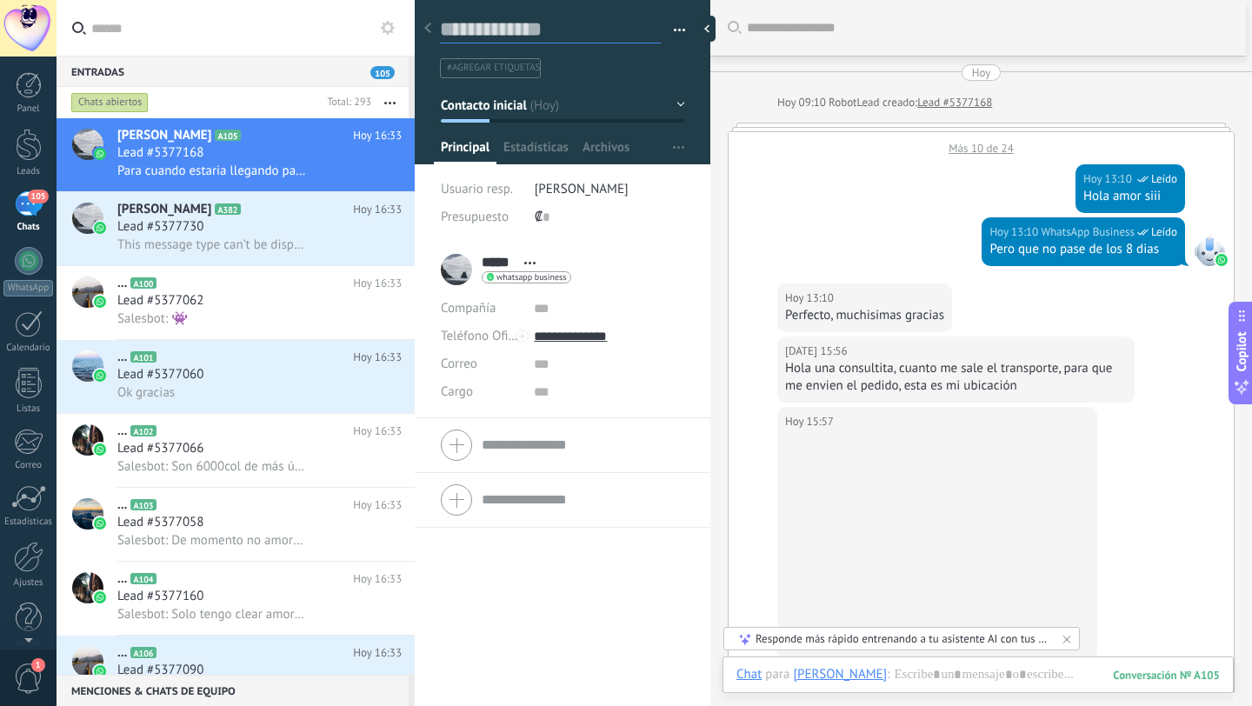
click at [510, 19] on textarea at bounding box center [550, 30] width 221 height 27
click at [536, 31] on textarea at bounding box center [550, 30] width 221 height 27
click at [529, 259] on span "Abrir detalle Copie el nombre Desatar Contacto principal" at bounding box center [530, 262] width 29 height 13
click at [574, 284] on link "Abrir detalle" at bounding box center [584, 286] width 70 height 17
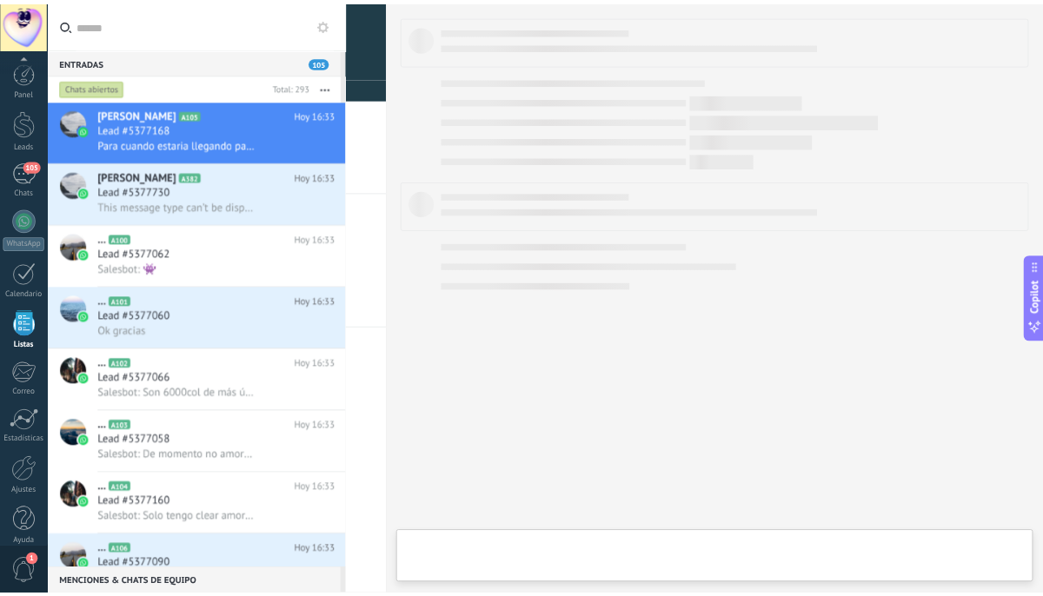
scroll to position [17, 0]
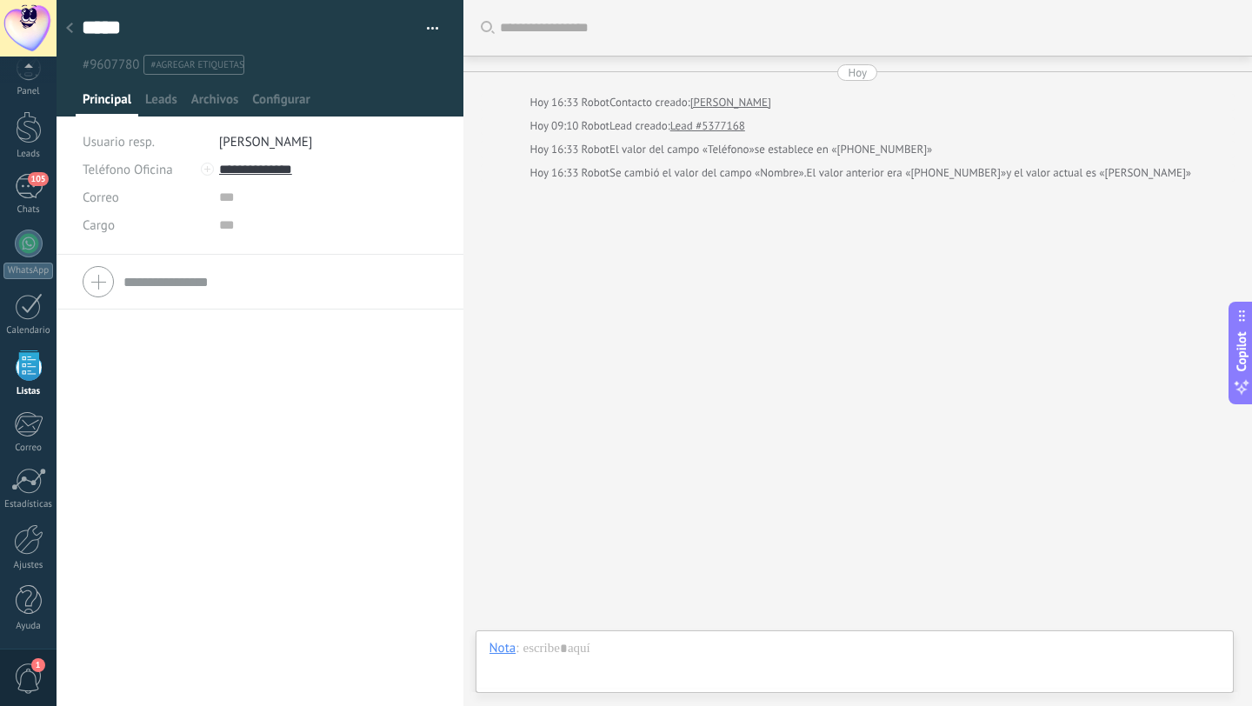
click at [242, 147] on span "Kerwin Urdaneta" at bounding box center [266, 142] width 94 height 17
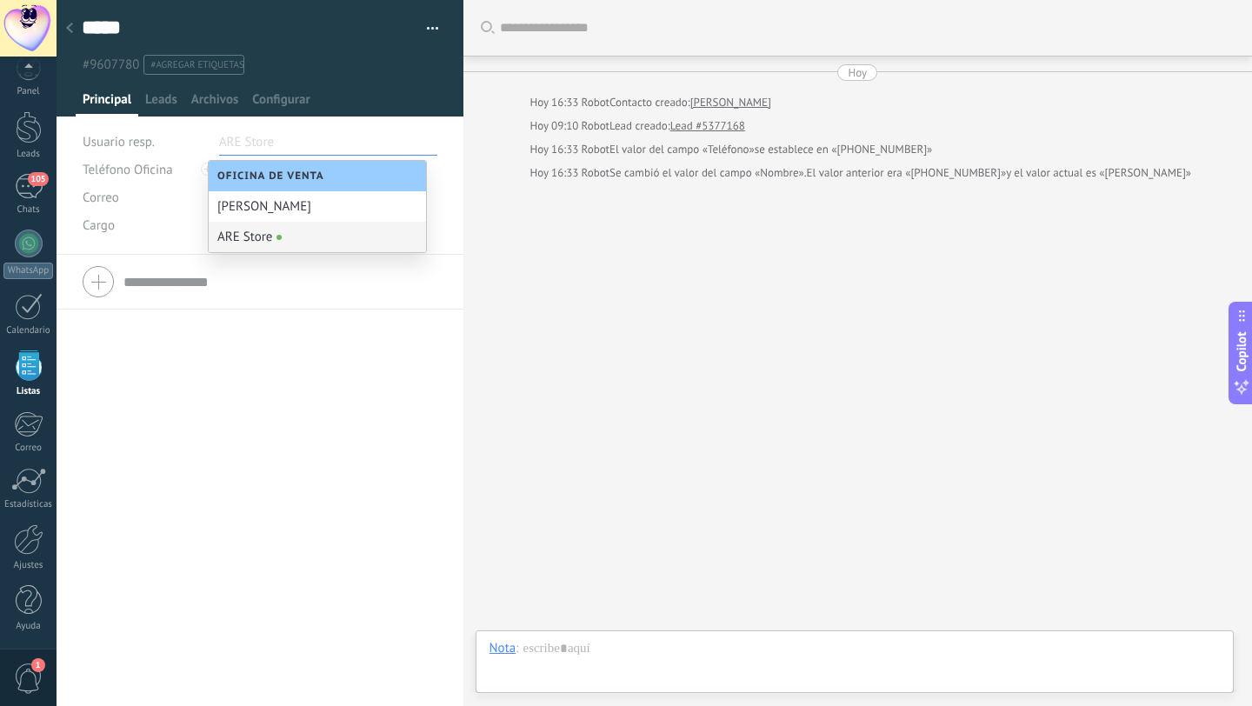
click at [252, 229] on div "ARE Store" at bounding box center [317, 237] width 217 height 30
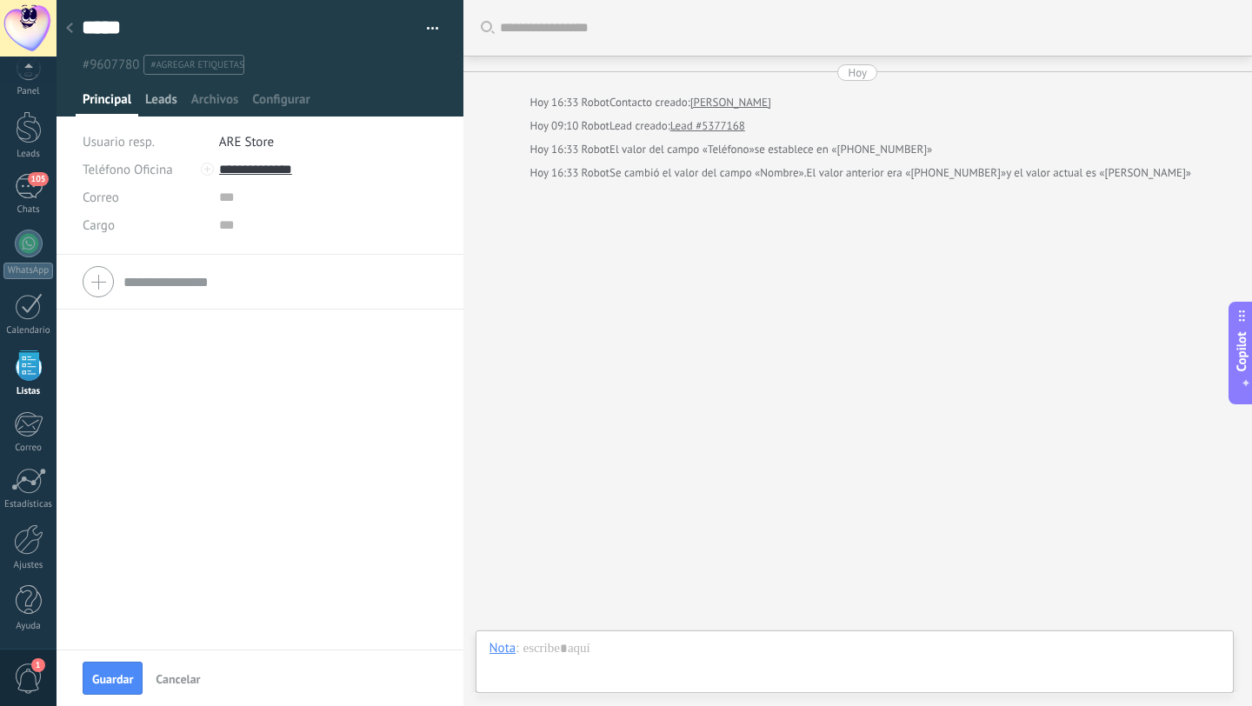
click at [171, 101] on span "Leads" at bounding box center [161, 103] width 32 height 25
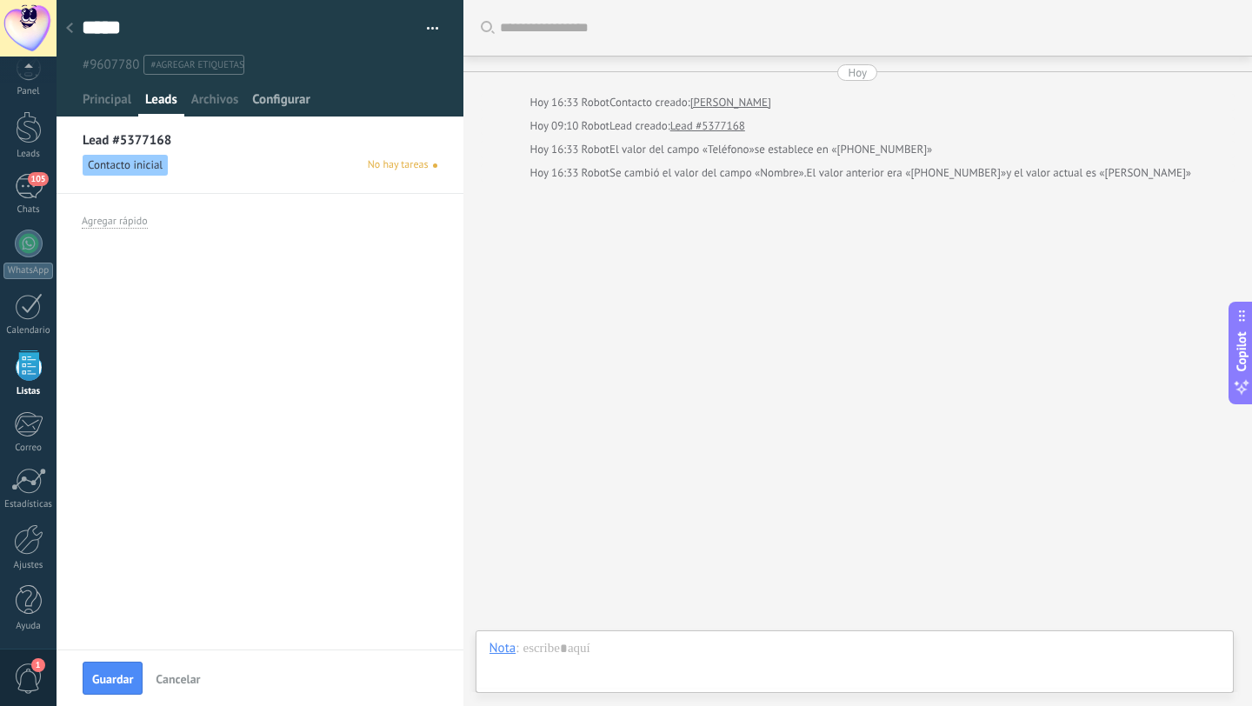
click at [251, 100] on div "Configurar" at bounding box center [280, 103] width 71 height 25
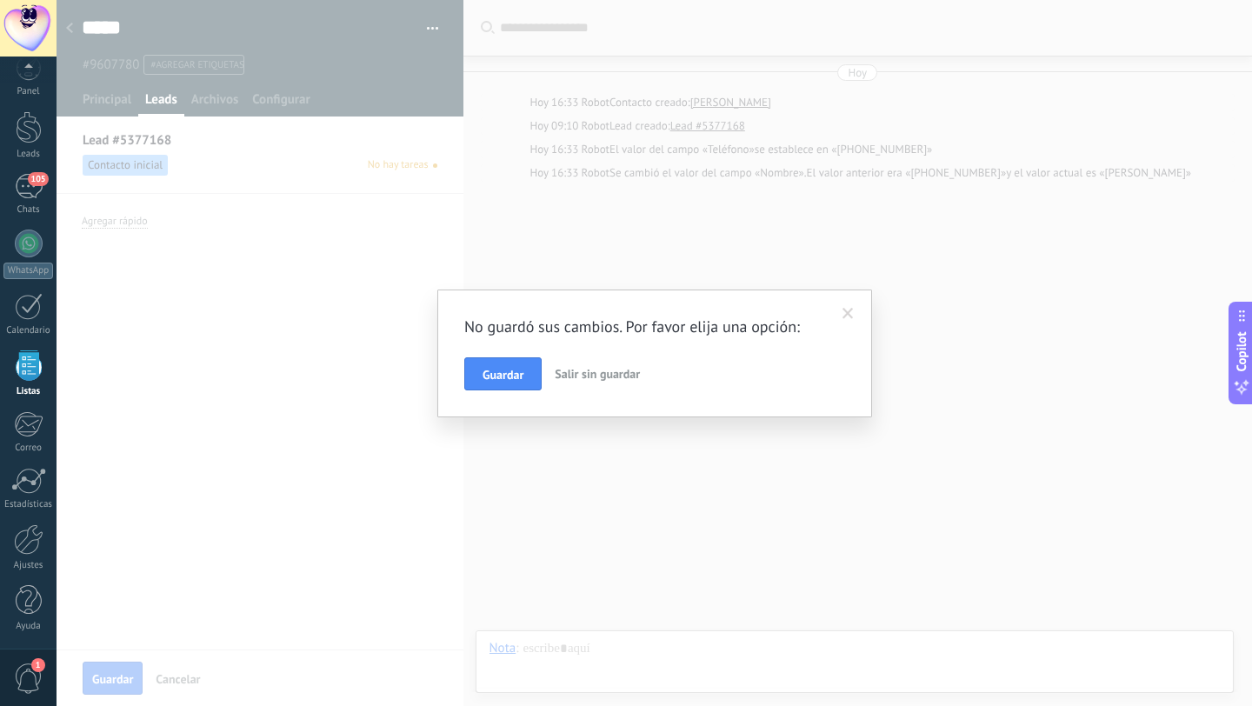
click at [842, 307] on span at bounding box center [848, 314] width 29 height 30
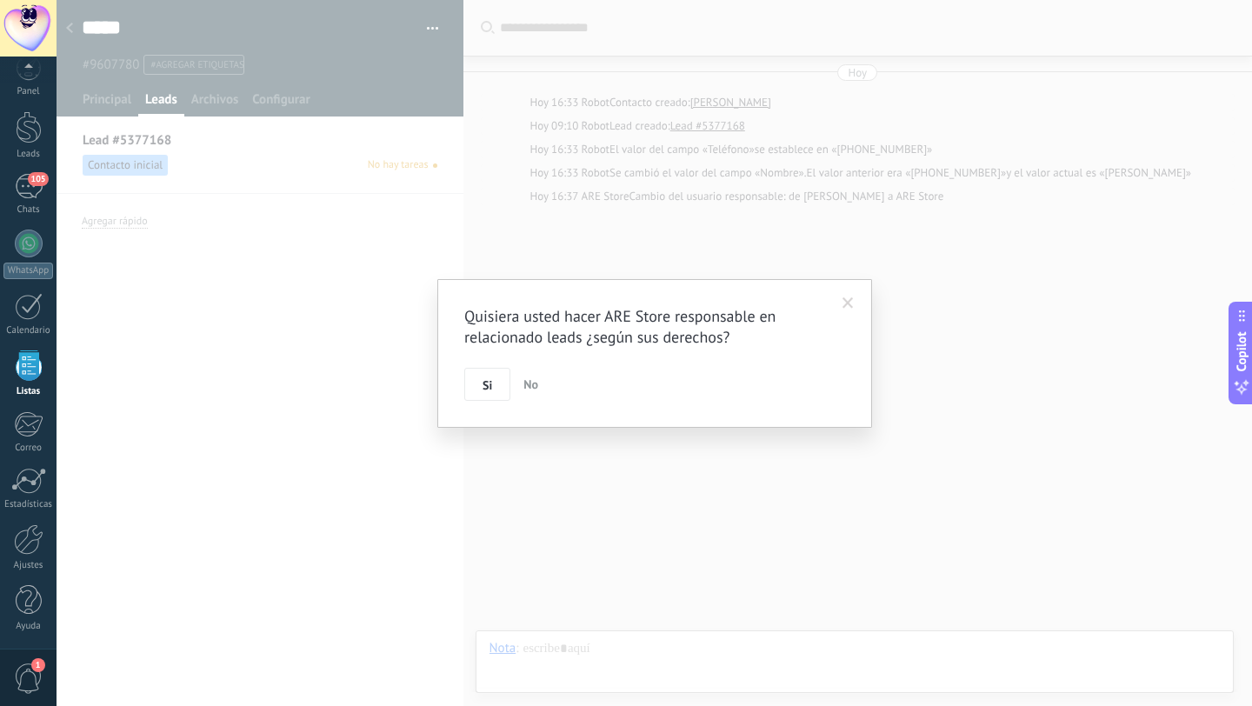
click at [842, 307] on span at bounding box center [848, 304] width 29 height 30
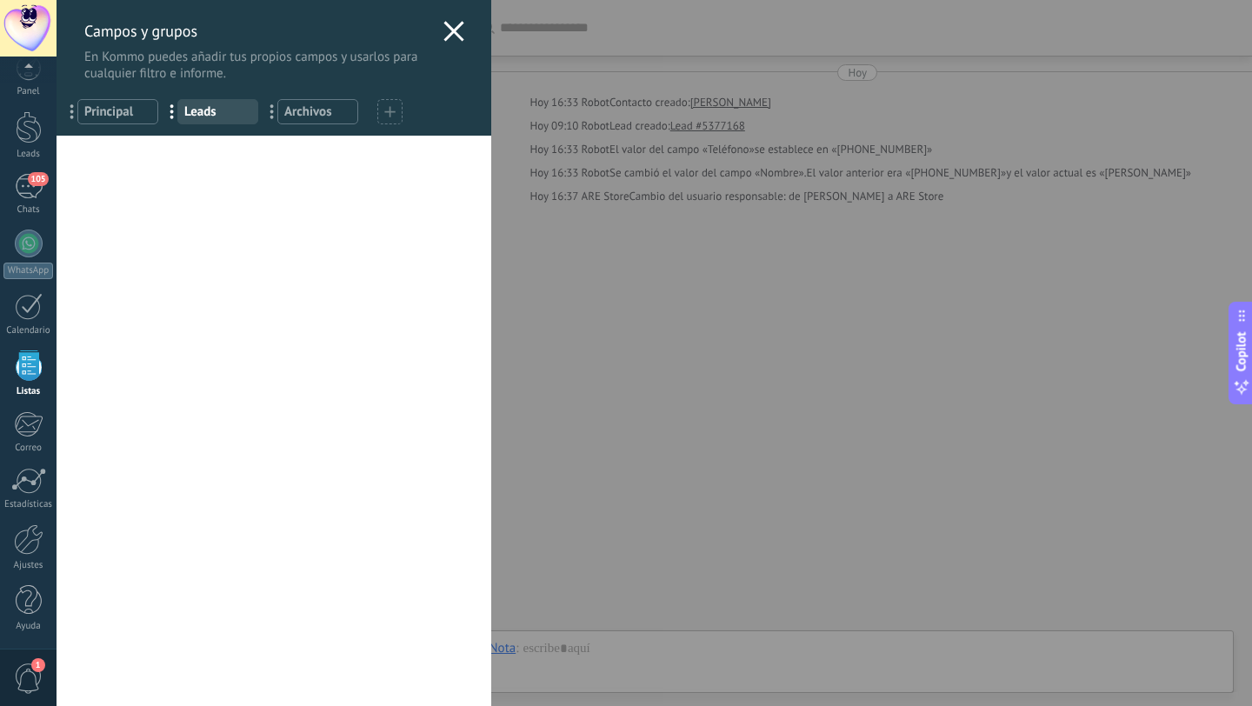
click at [456, 33] on icon at bounding box center [453, 31] width 21 height 21
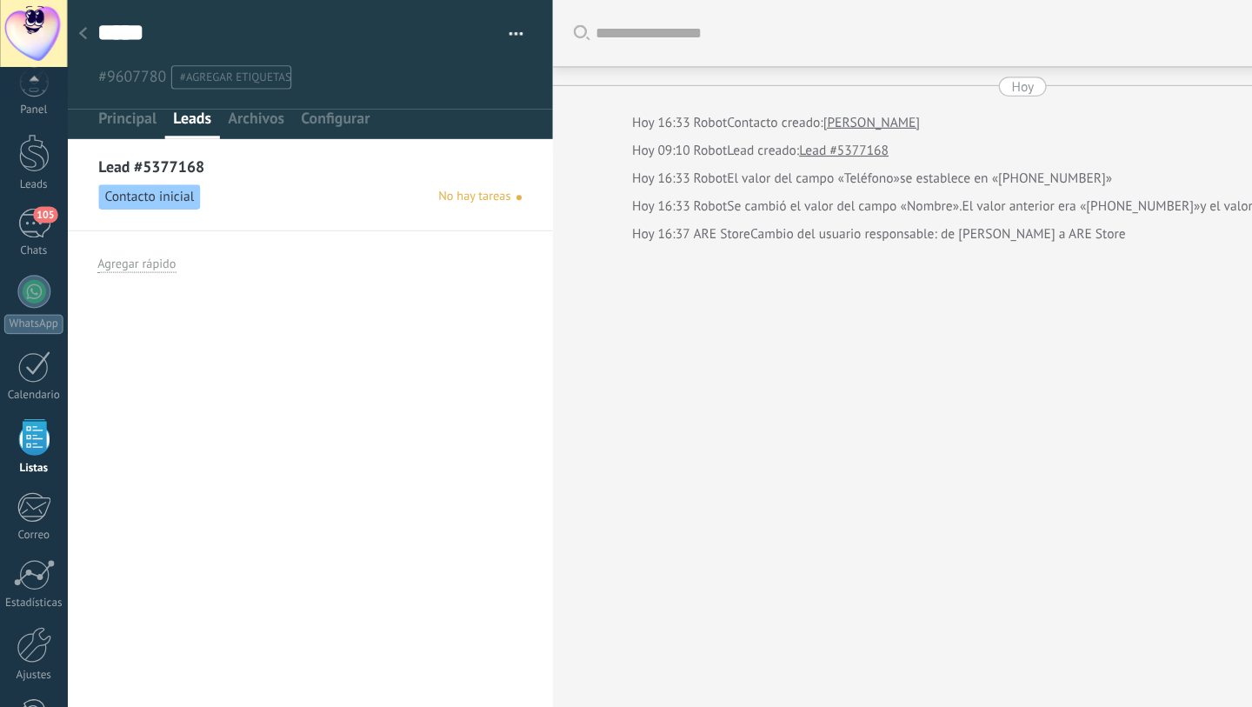
type textarea "**********"
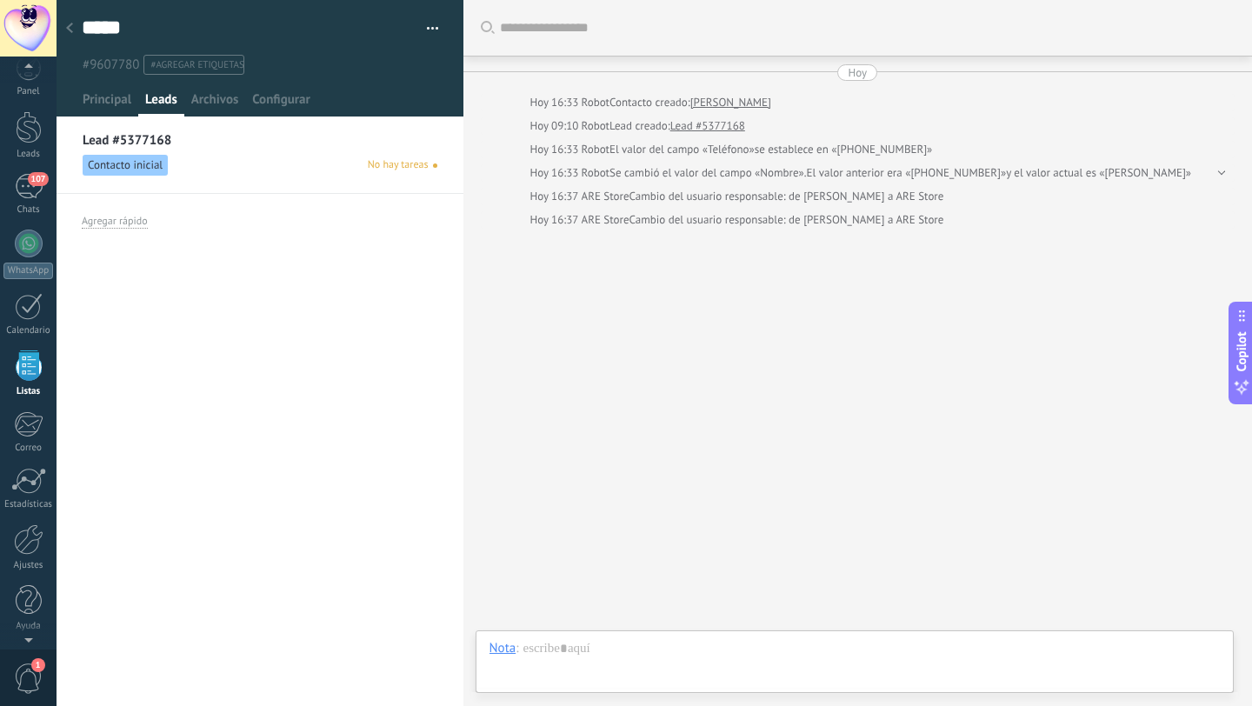
scroll to position [17, 0]
click at [75, 40] on div at bounding box center [69, 29] width 24 height 34
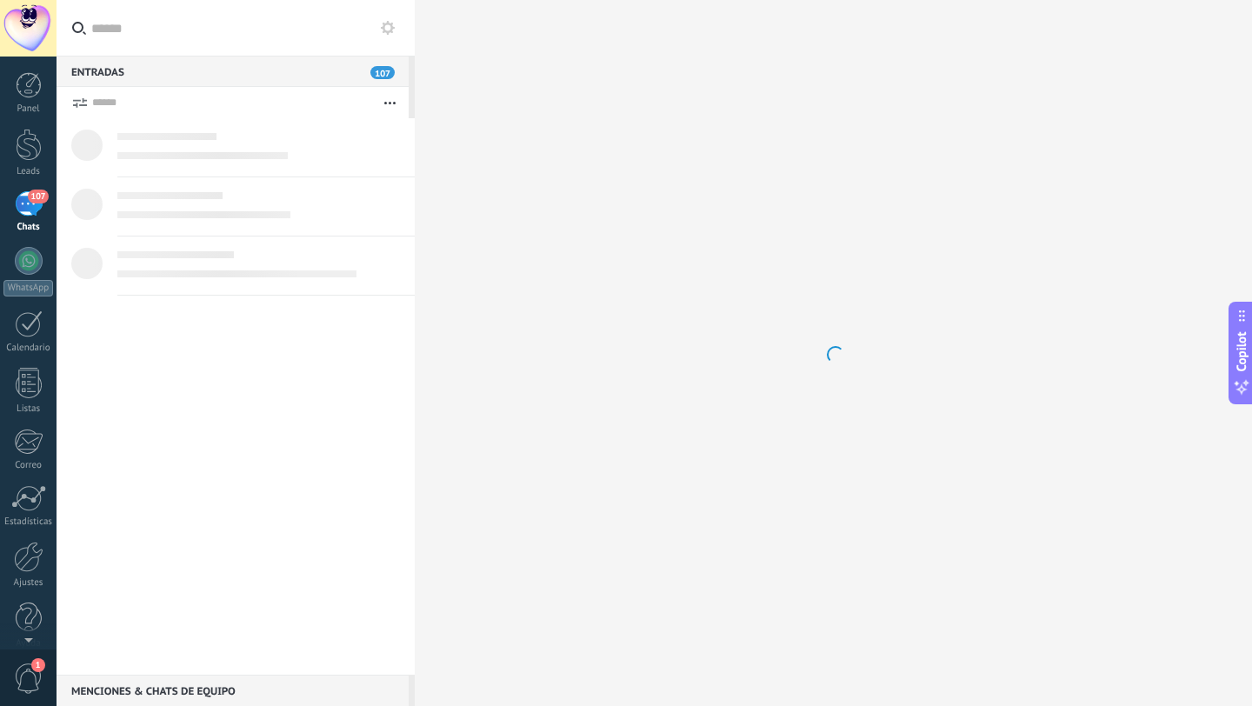
click at [31, 183] on div "Panel Leads 107 Chats WhatsApp Clientes" at bounding box center [28, 369] width 57 height 595
click at [33, 212] on div "107" at bounding box center [29, 203] width 28 height 25
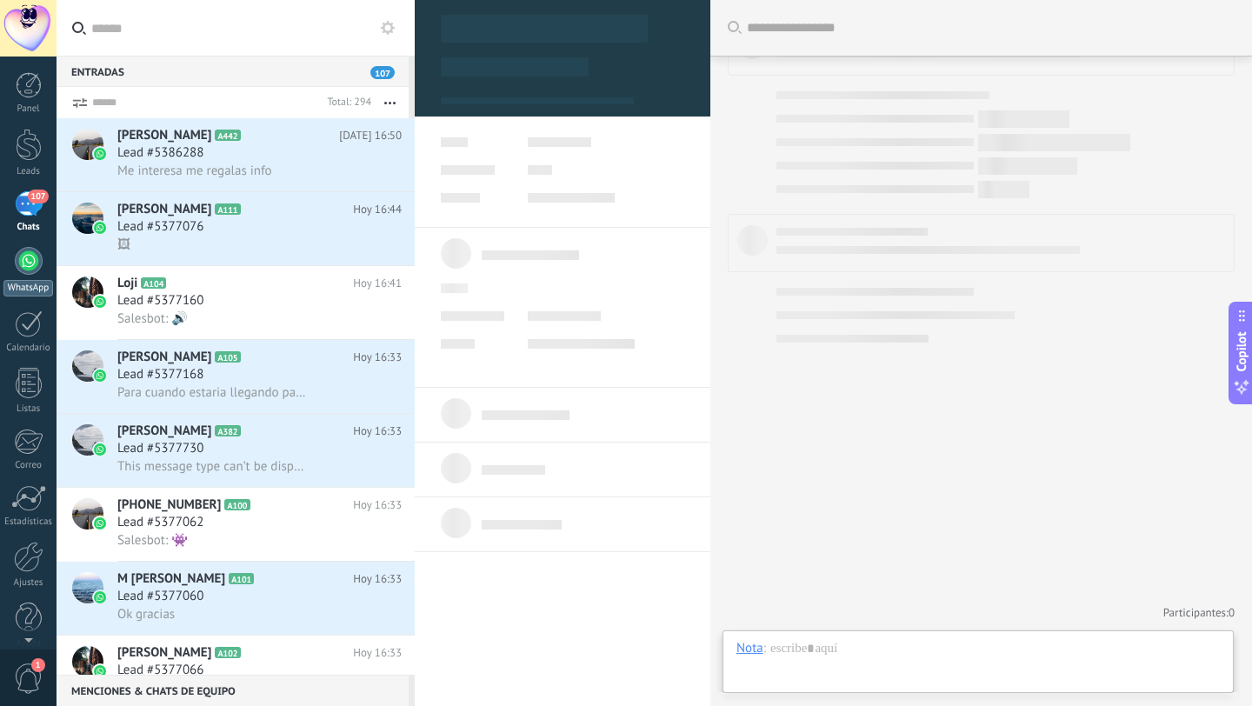
click at [20, 257] on div at bounding box center [29, 261] width 28 height 28
